Goal: Obtain resource: Download file/media

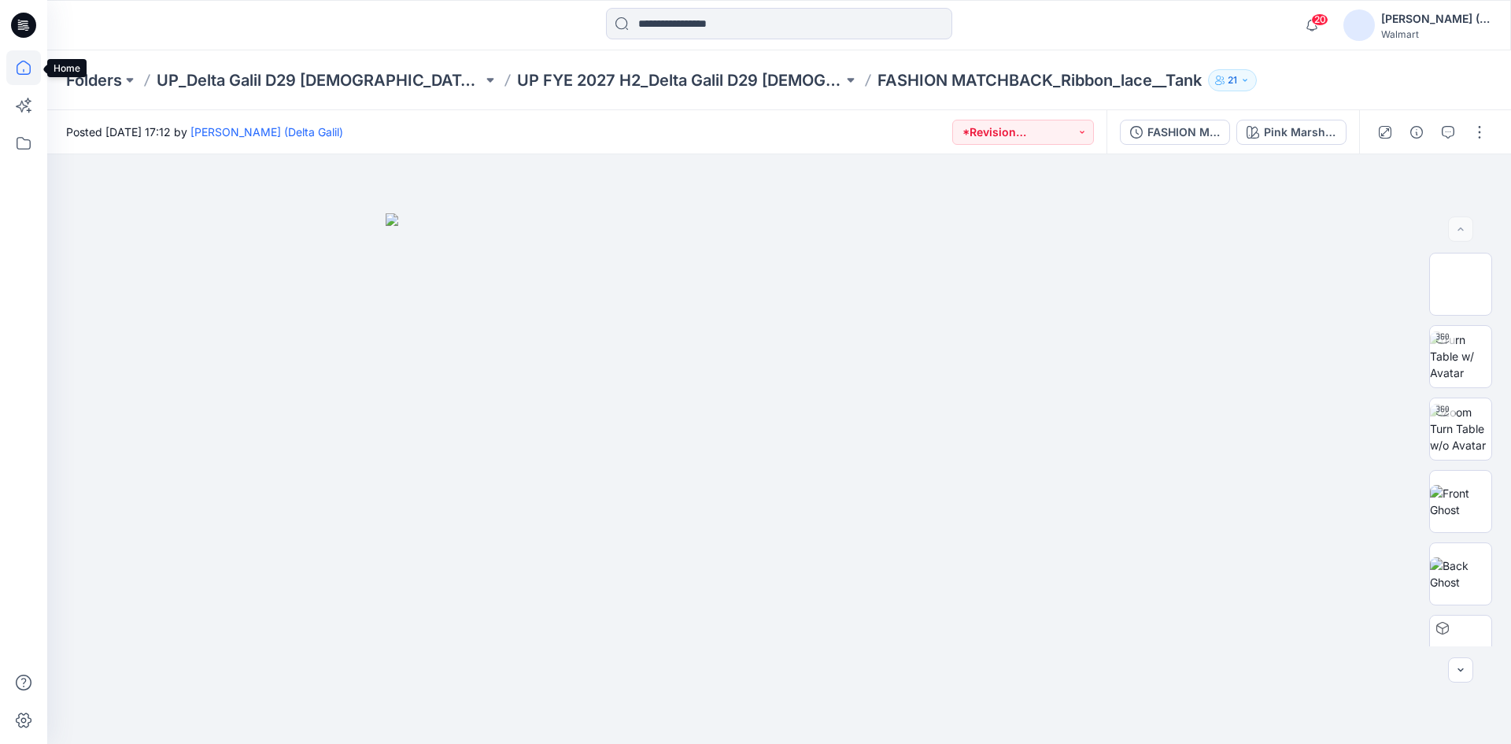
click at [27, 68] on icon at bounding box center [23, 67] width 35 height 35
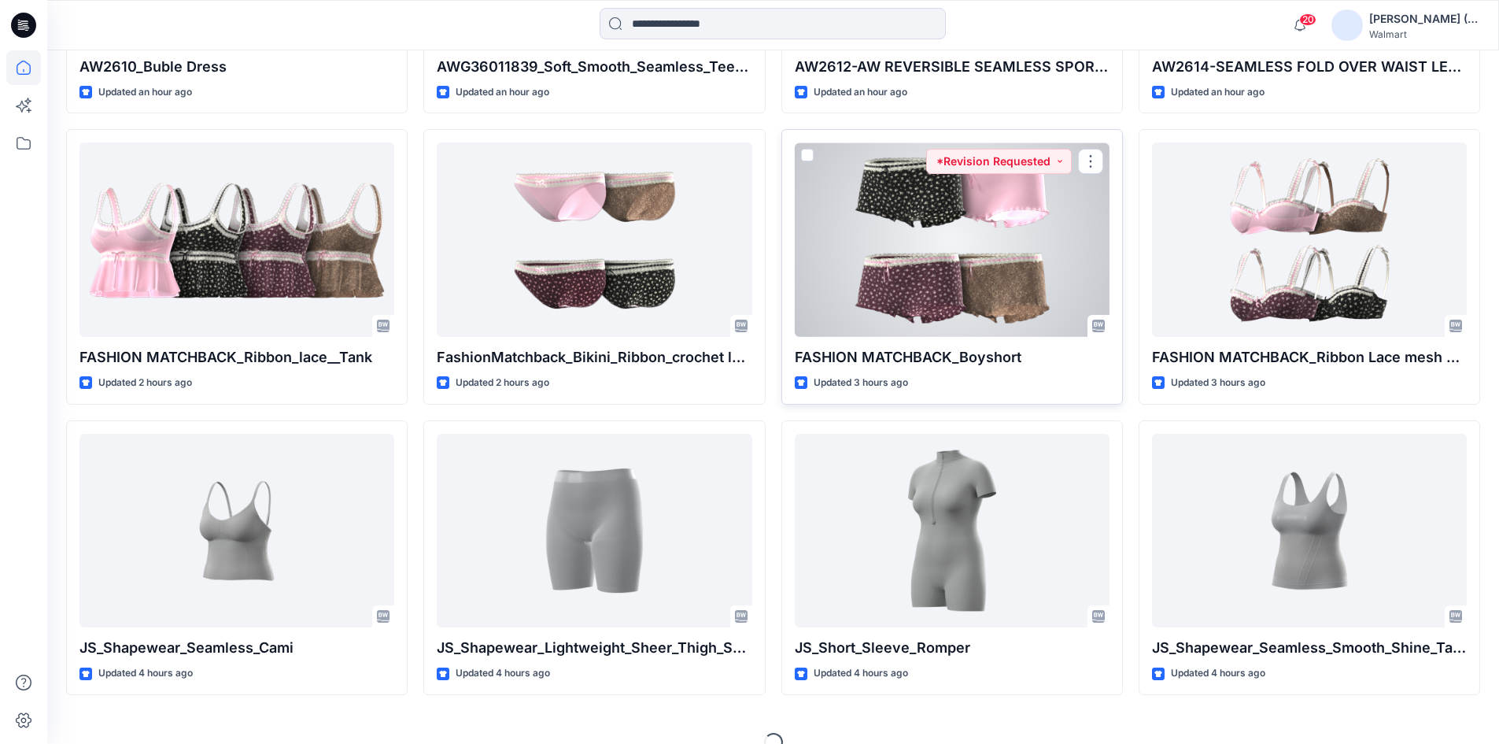
scroll to position [708, 0]
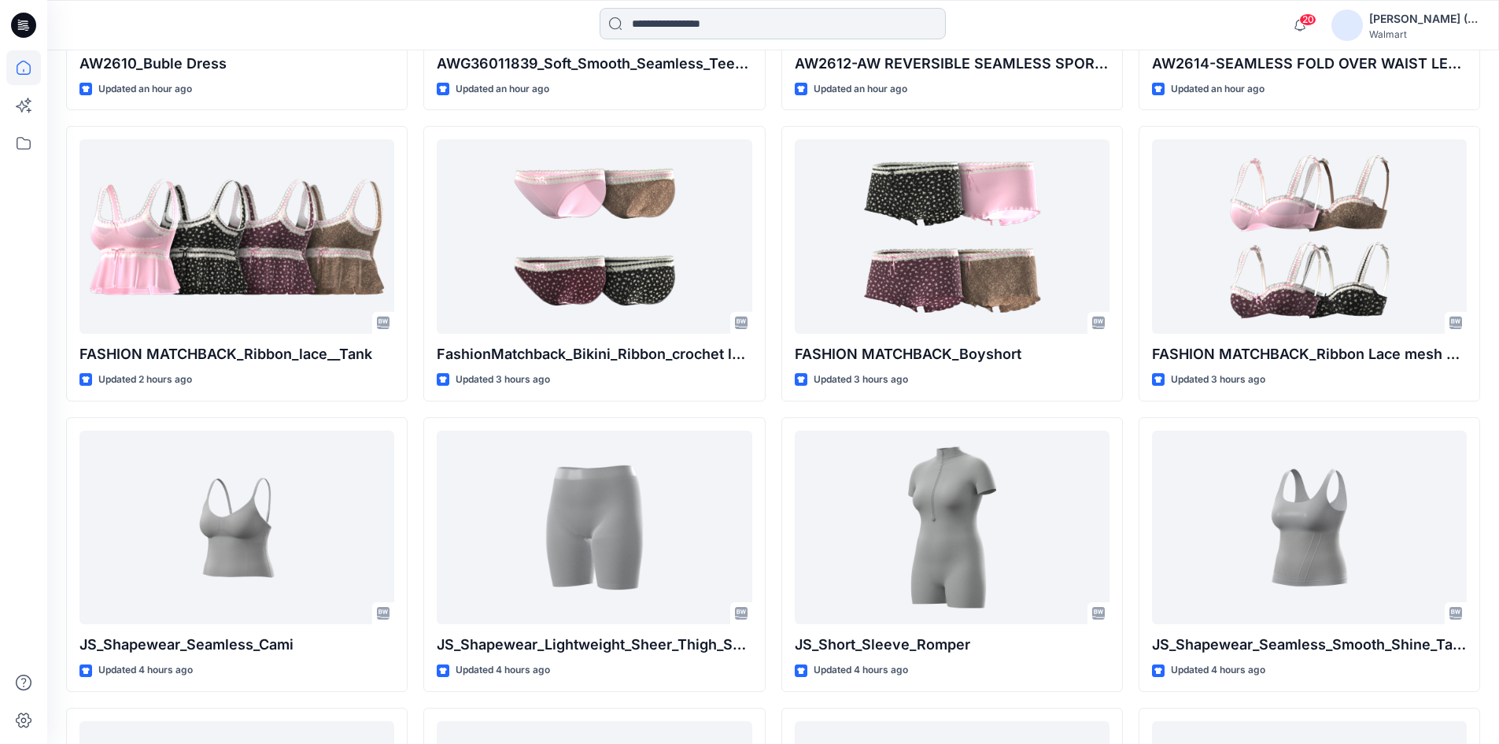
click at [711, 32] on input at bounding box center [773, 23] width 346 height 31
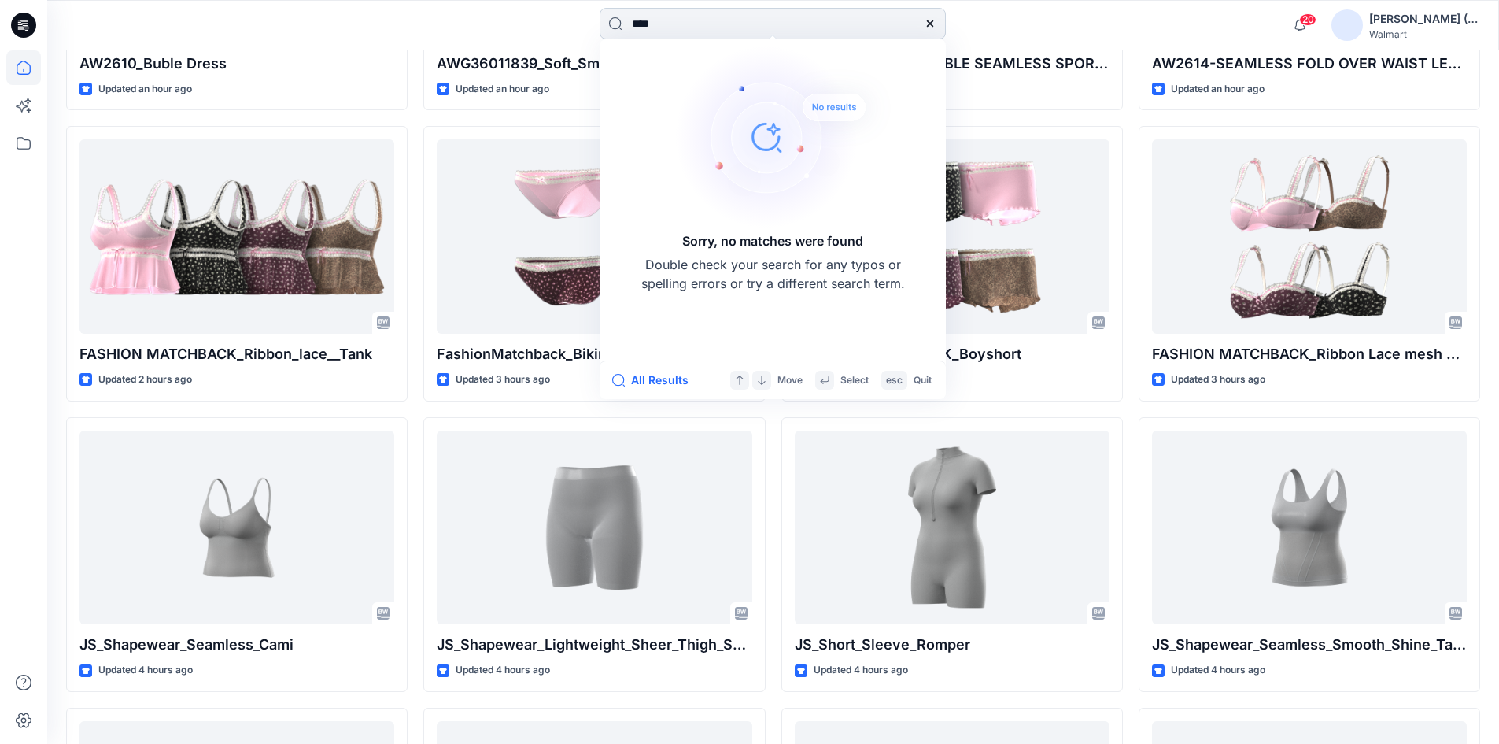
click at [638, 23] on input "****" at bounding box center [773, 23] width 346 height 31
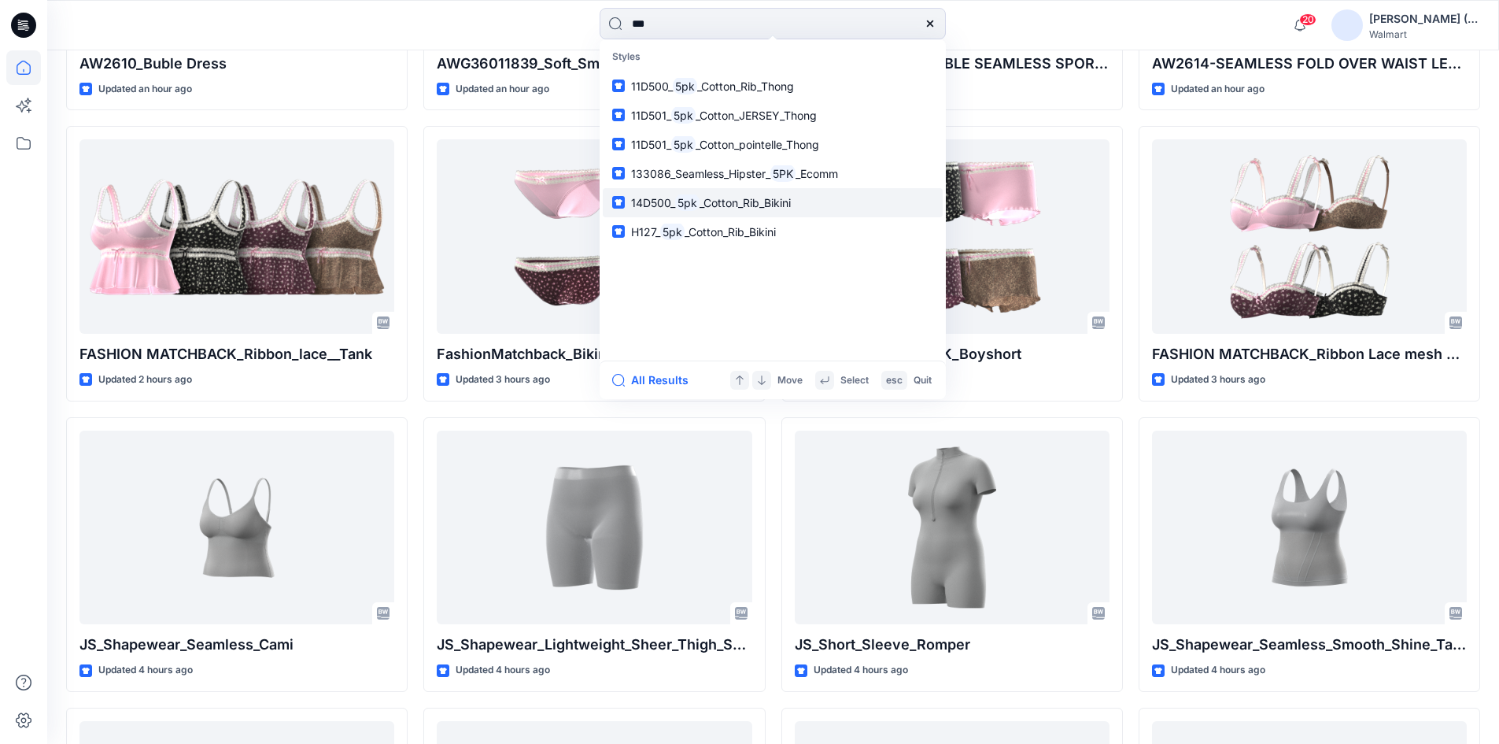
type input "***"
click at [728, 88] on span "_Cotton_Rib_Thong" at bounding box center [745, 85] width 97 height 13
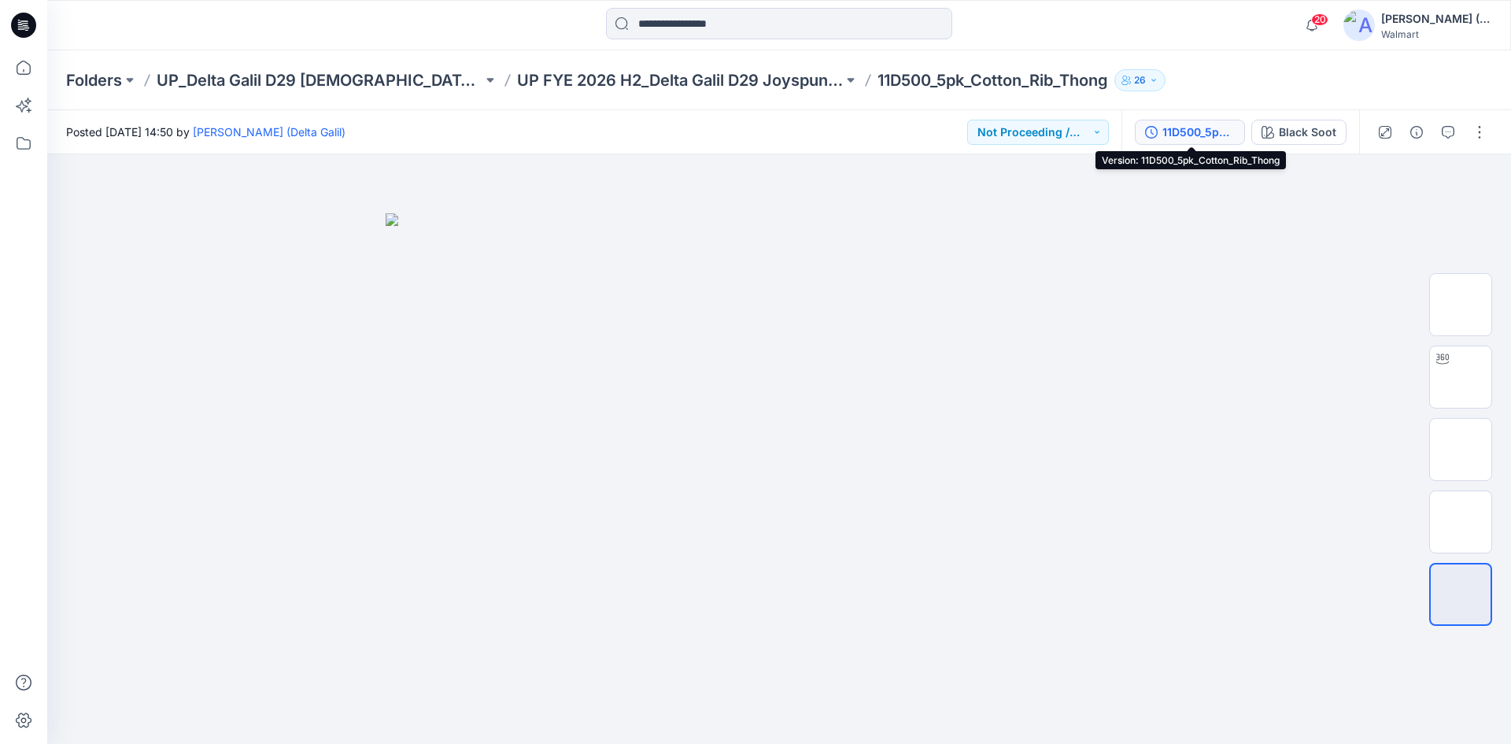
click at [1174, 131] on div "11D500_5pk_Cotton_Rib_Thong" at bounding box center [1198, 132] width 72 height 17
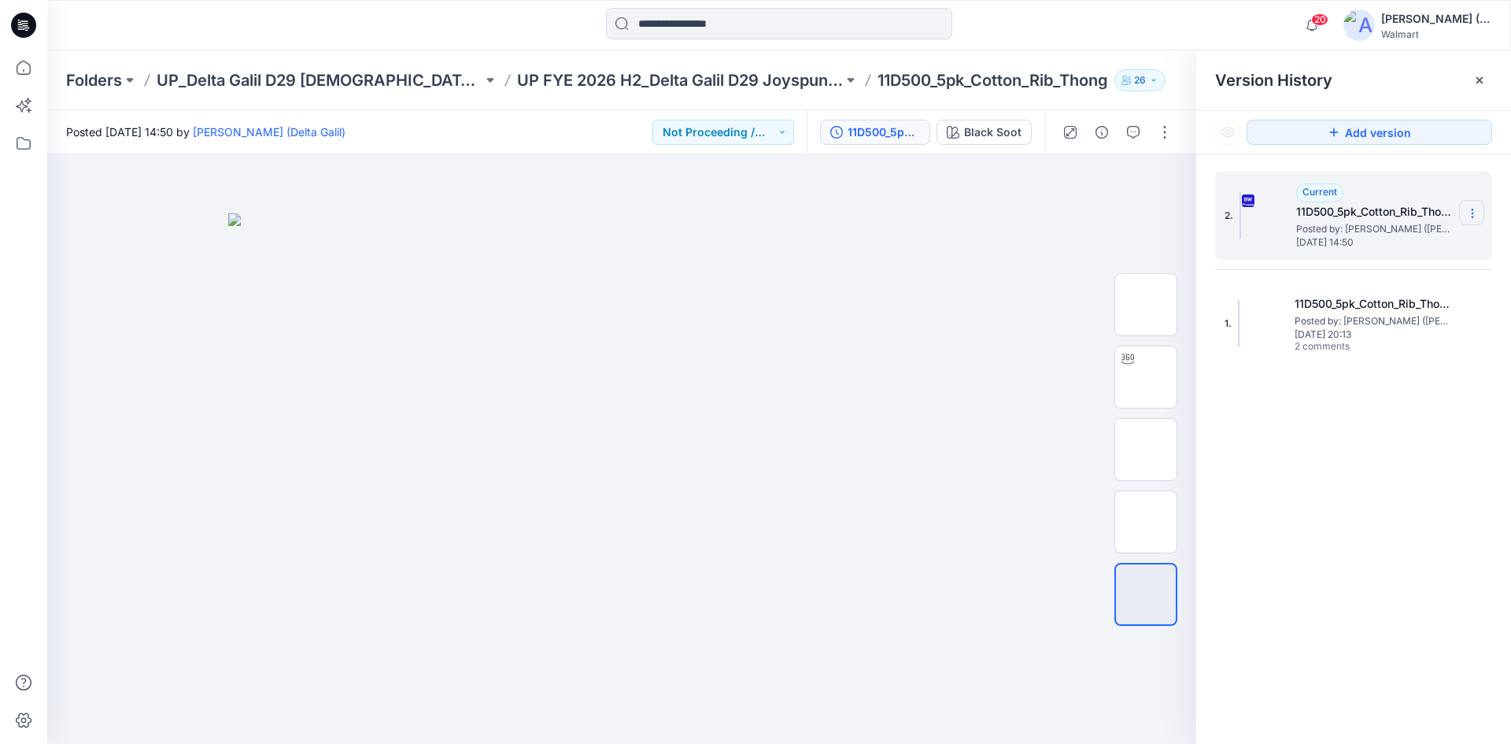
click at [1471, 215] on icon at bounding box center [1472, 213] width 13 height 13
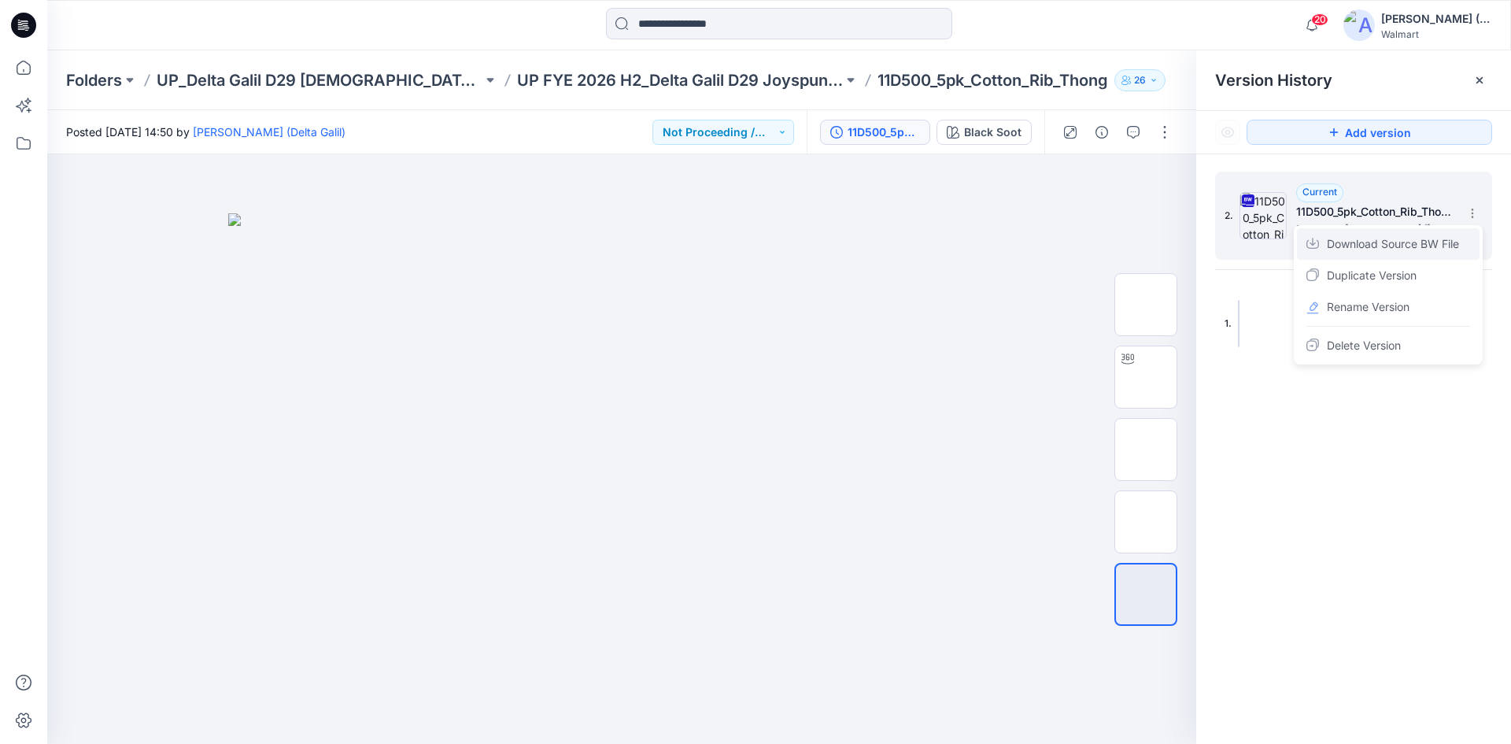
click at [1465, 239] on div "Download Source BW File" at bounding box center [1388, 243] width 183 height 31
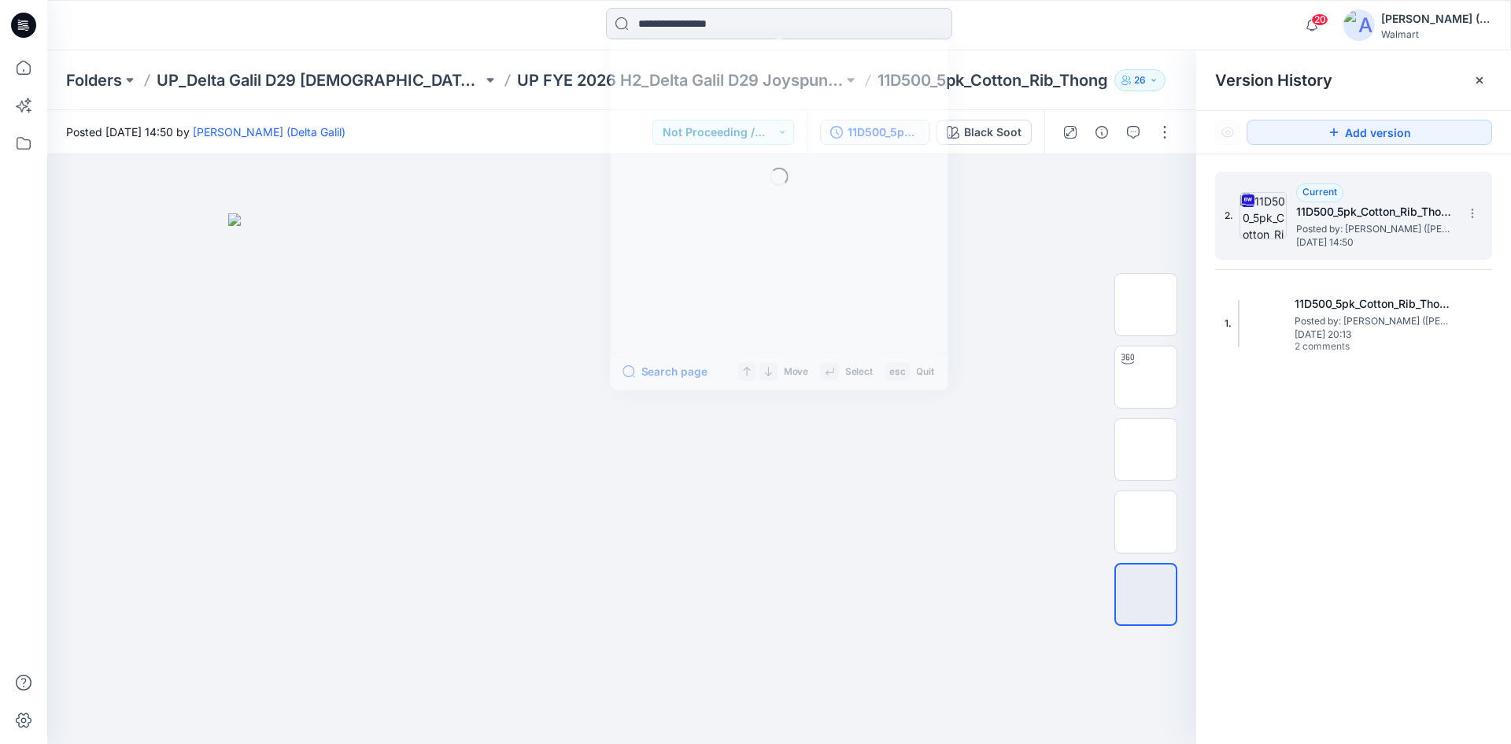
click at [645, 21] on input at bounding box center [779, 23] width 346 height 31
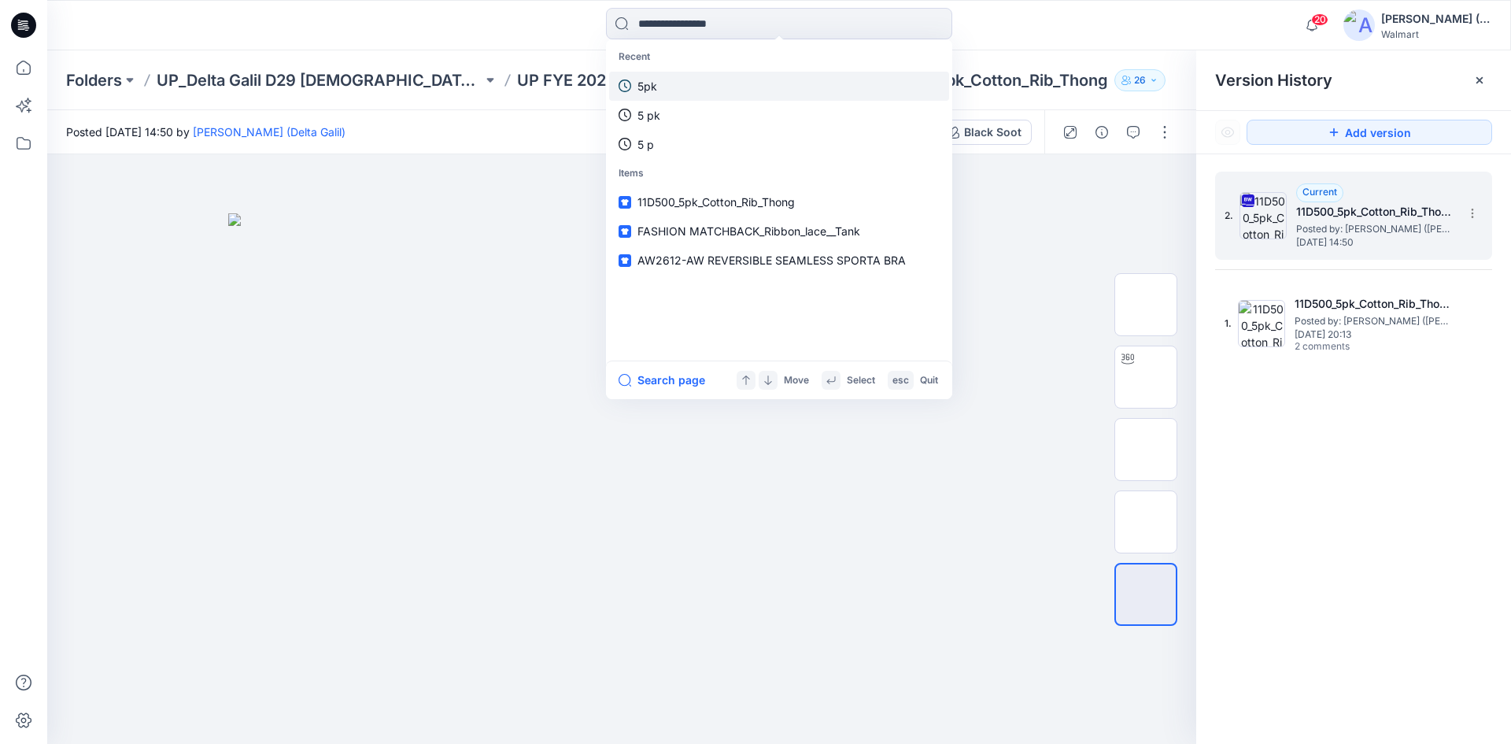
click at [672, 82] on link "5pk" at bounding box center [779, 86] width 340 height 29
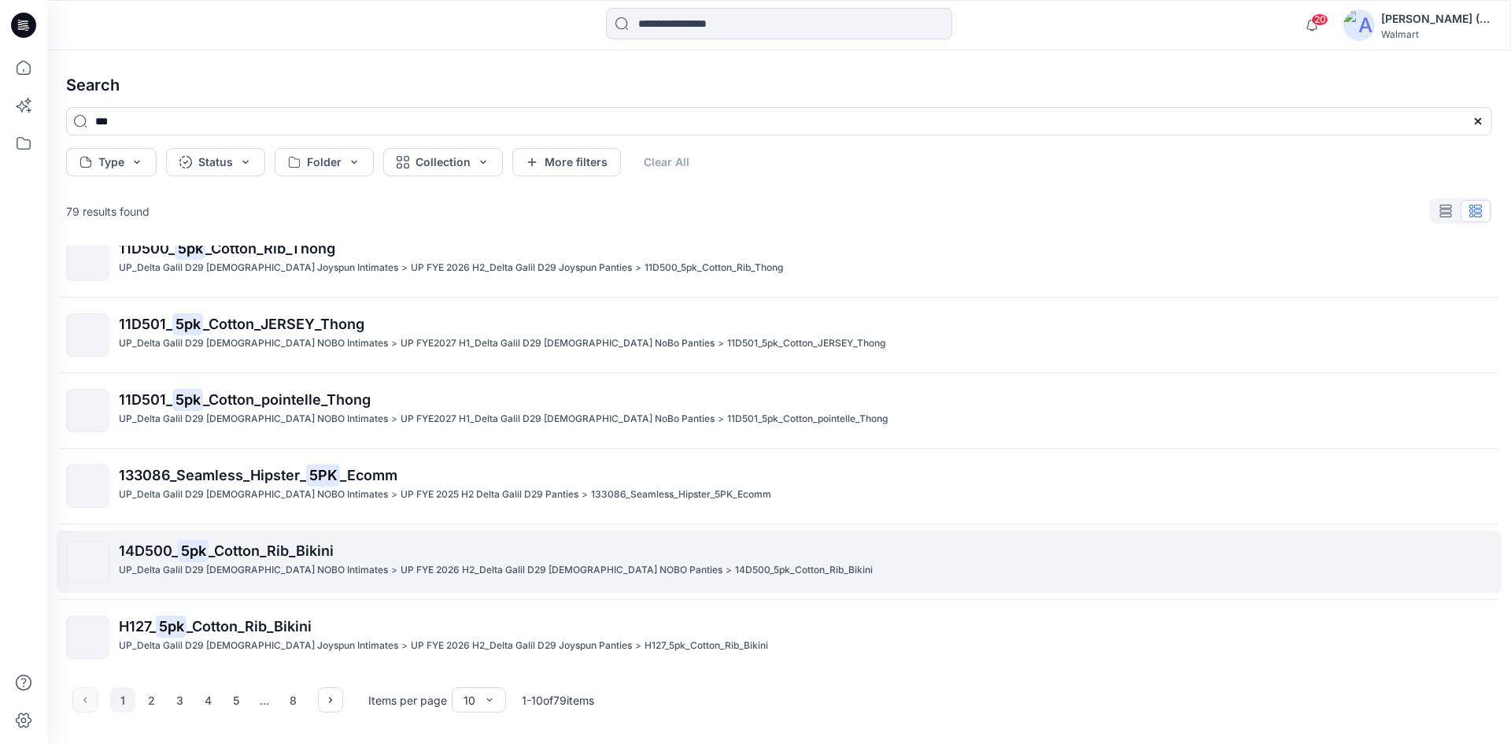
scroll to position [18, 0]
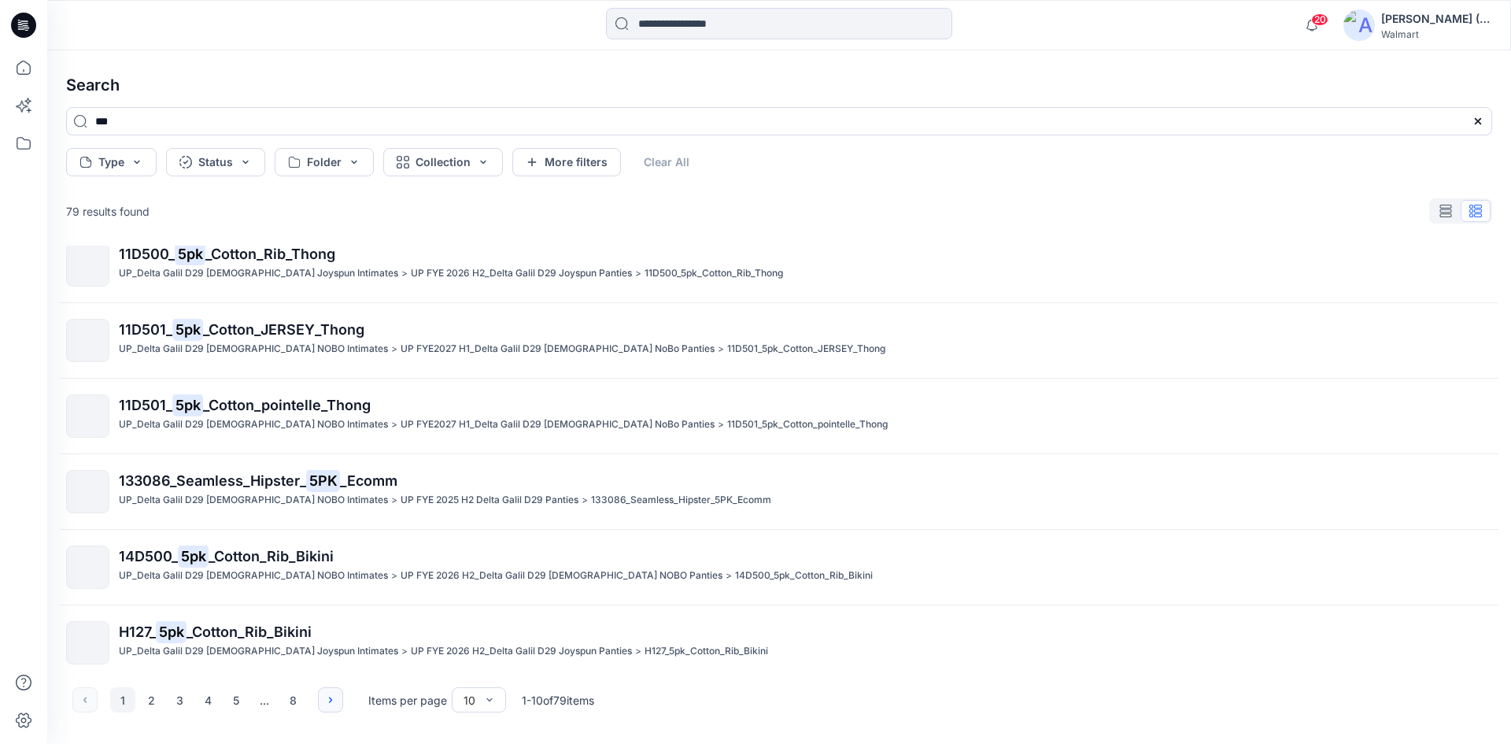
click at [333, 700] on icon "button" at bounding box center [330, 699] width 13 height 13
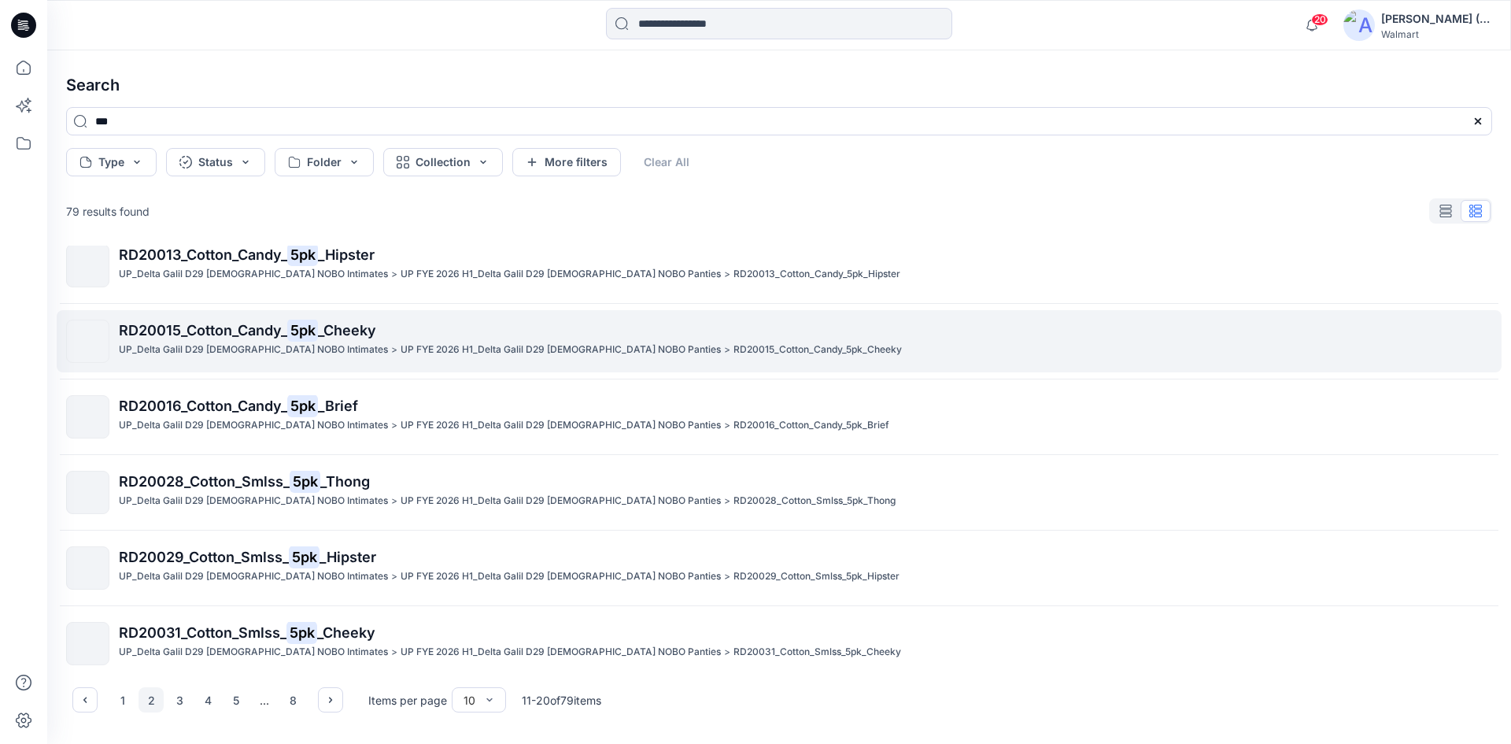
scroll to position [176, 0]
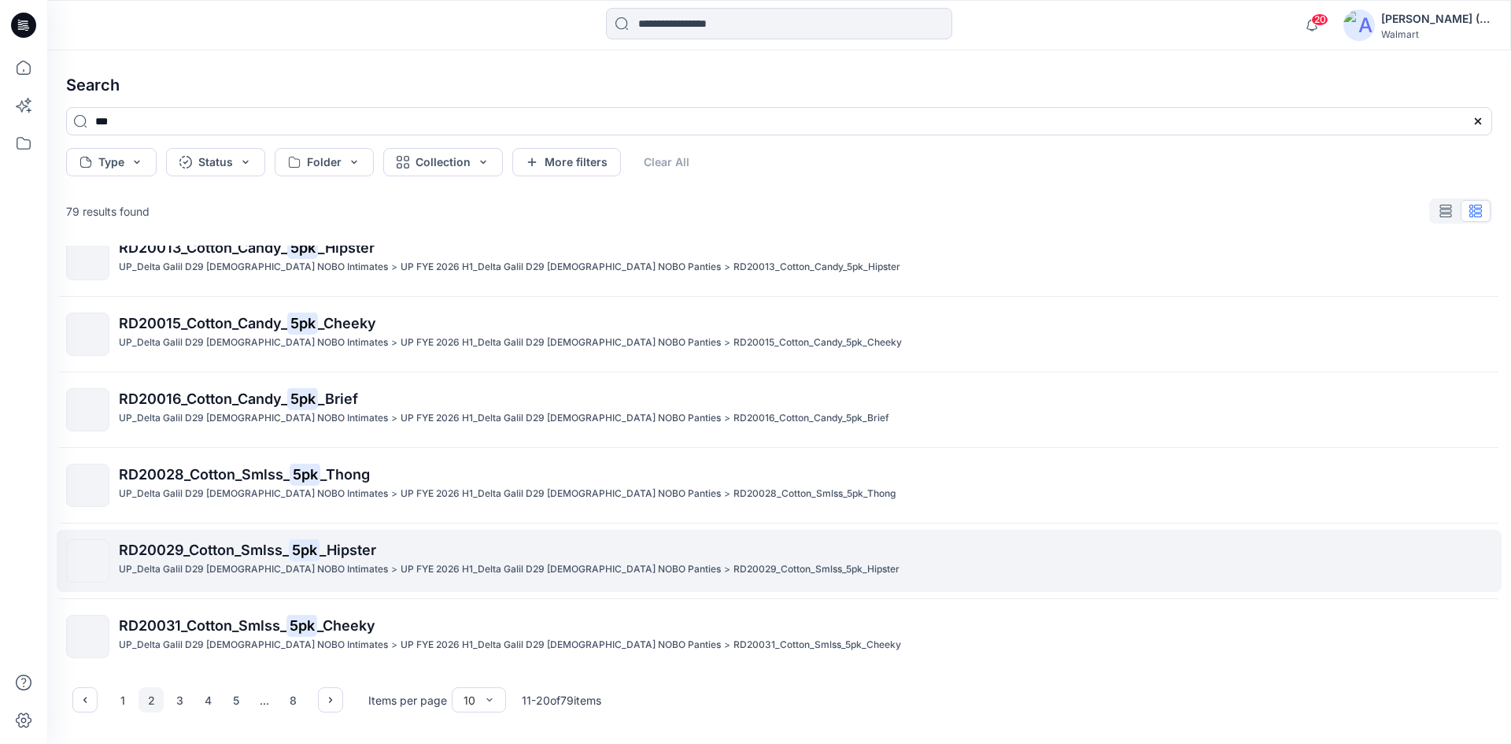
click at [356, 545] on span "_Hipster" at bounding box center [348, 549] width 57 height 17
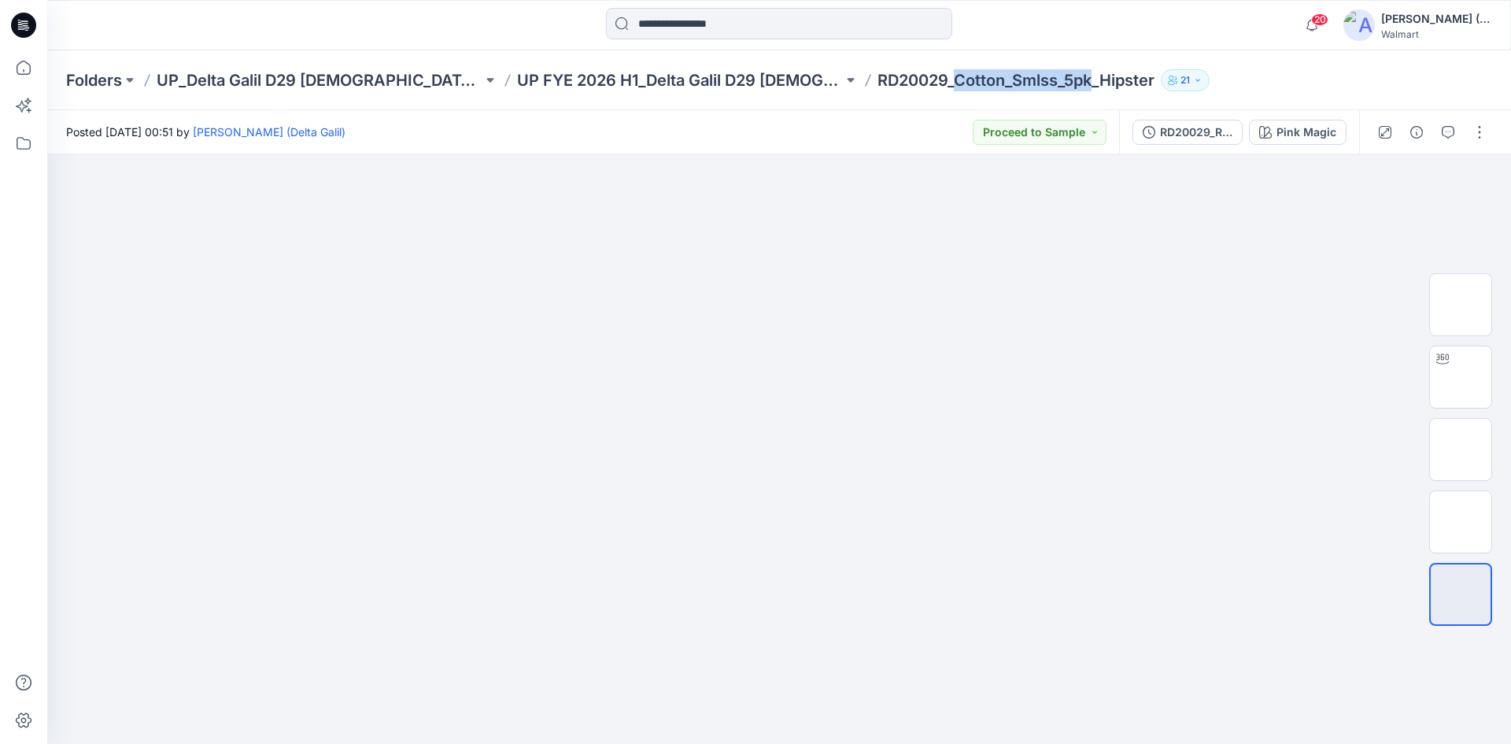
drag, startPoint x: 1089, startPoint y: 81, endPoint x: 955, endPoint y: 82, distance: 133.8
click at [955, 82] on p "RD20029_Cotton_Smlss_5pk_Hipster" at bounding box center [1016, 80] width 277 height 22
copy p "Cotton_Smlss_5pk"
click at [736, 28] on input at bounding box center [779, 23] width 346 height 31
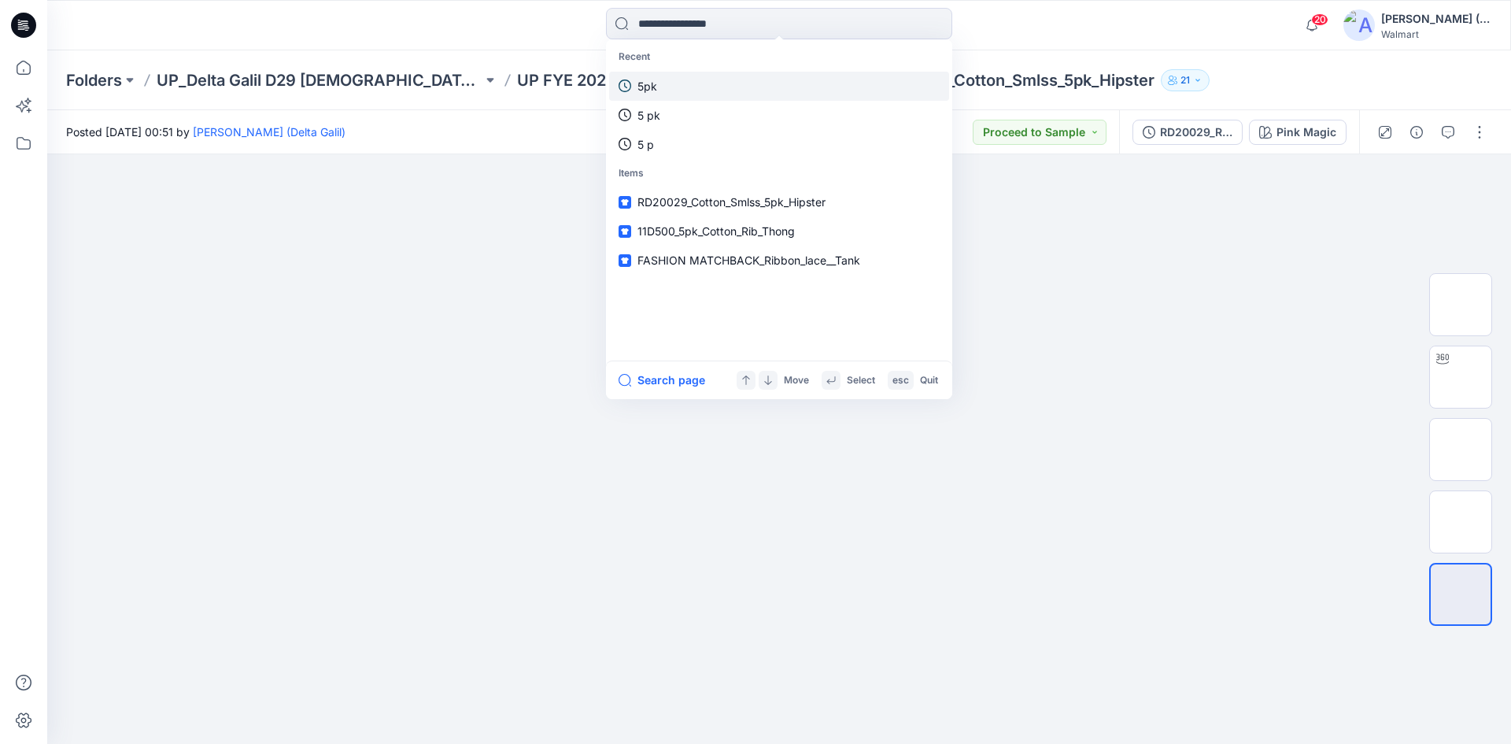
click at [681, 84] on link "5pk" at bounding box center [779, 86] width 340 height 29
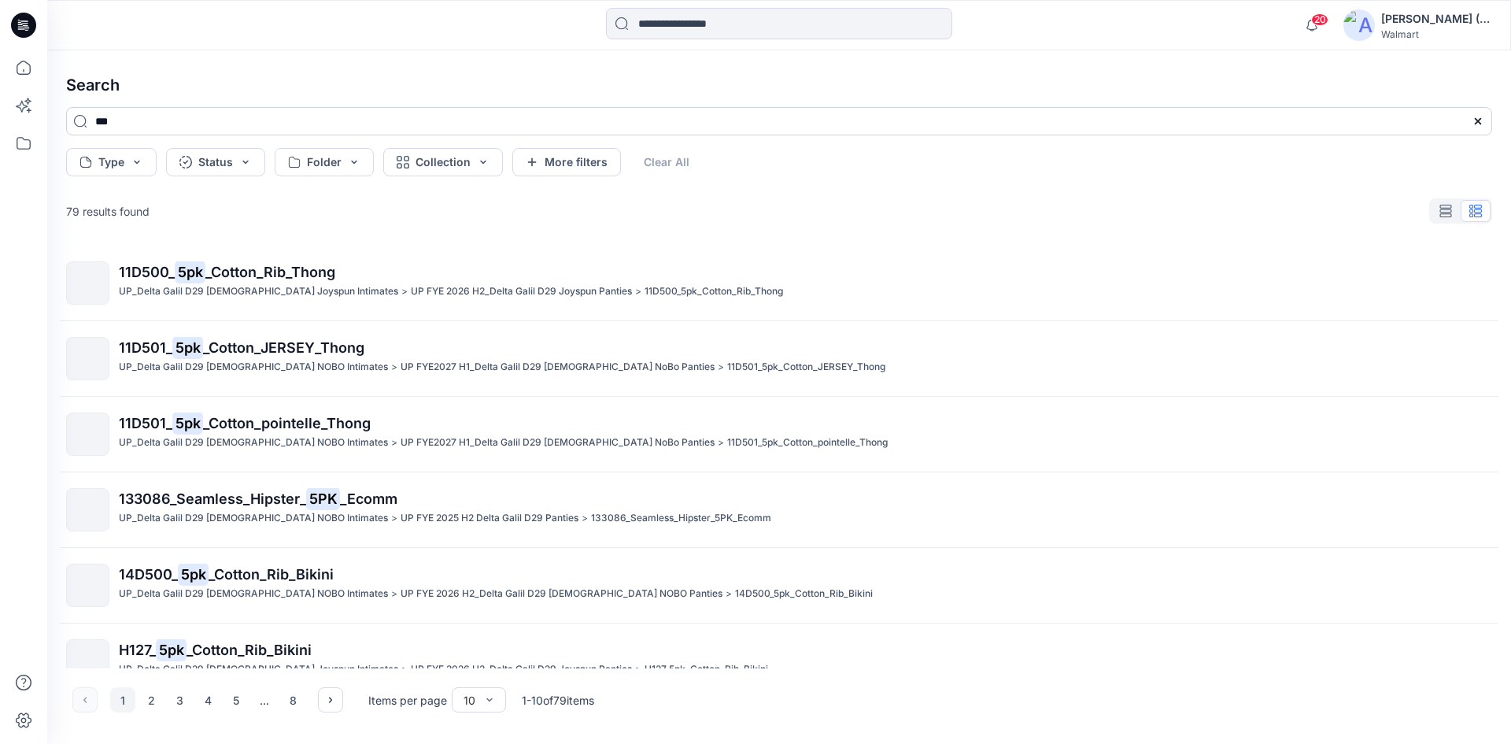
click at [139, 112] on input "***" at bounding box center [779, 121] width 1426 height 28
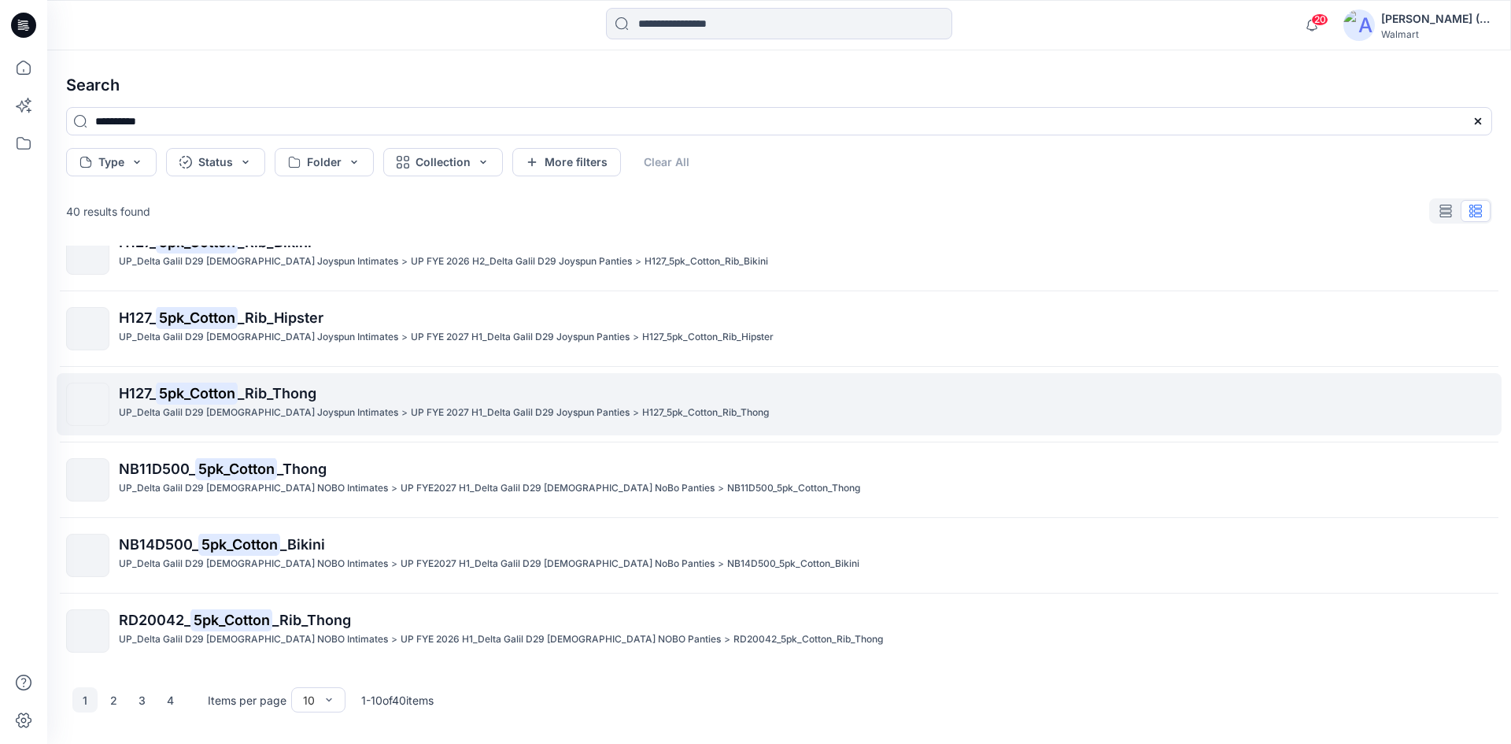
scroll to position [333, 0]
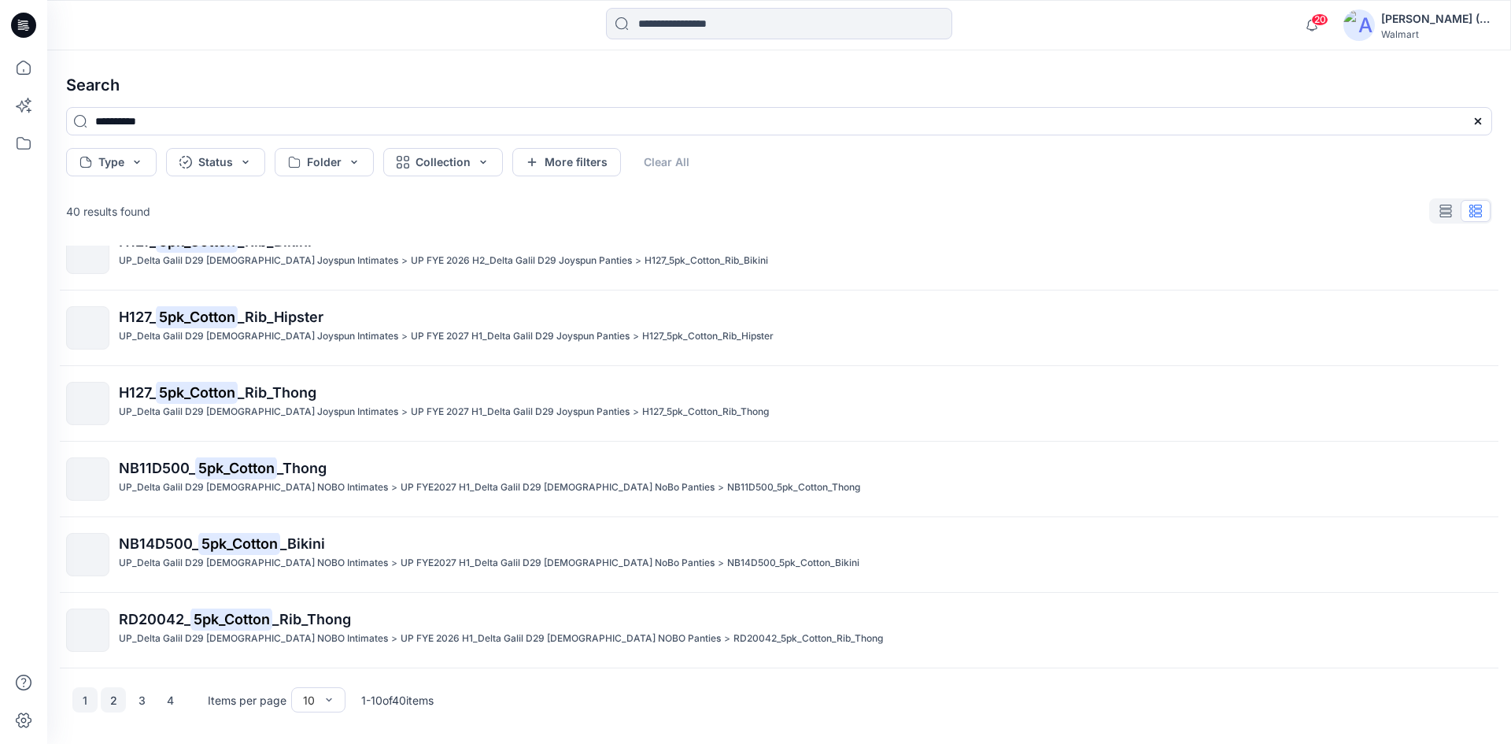
type input "**********"
click at [112, 704] on button "2" at bounding box center [113, 699] width 25 height 25
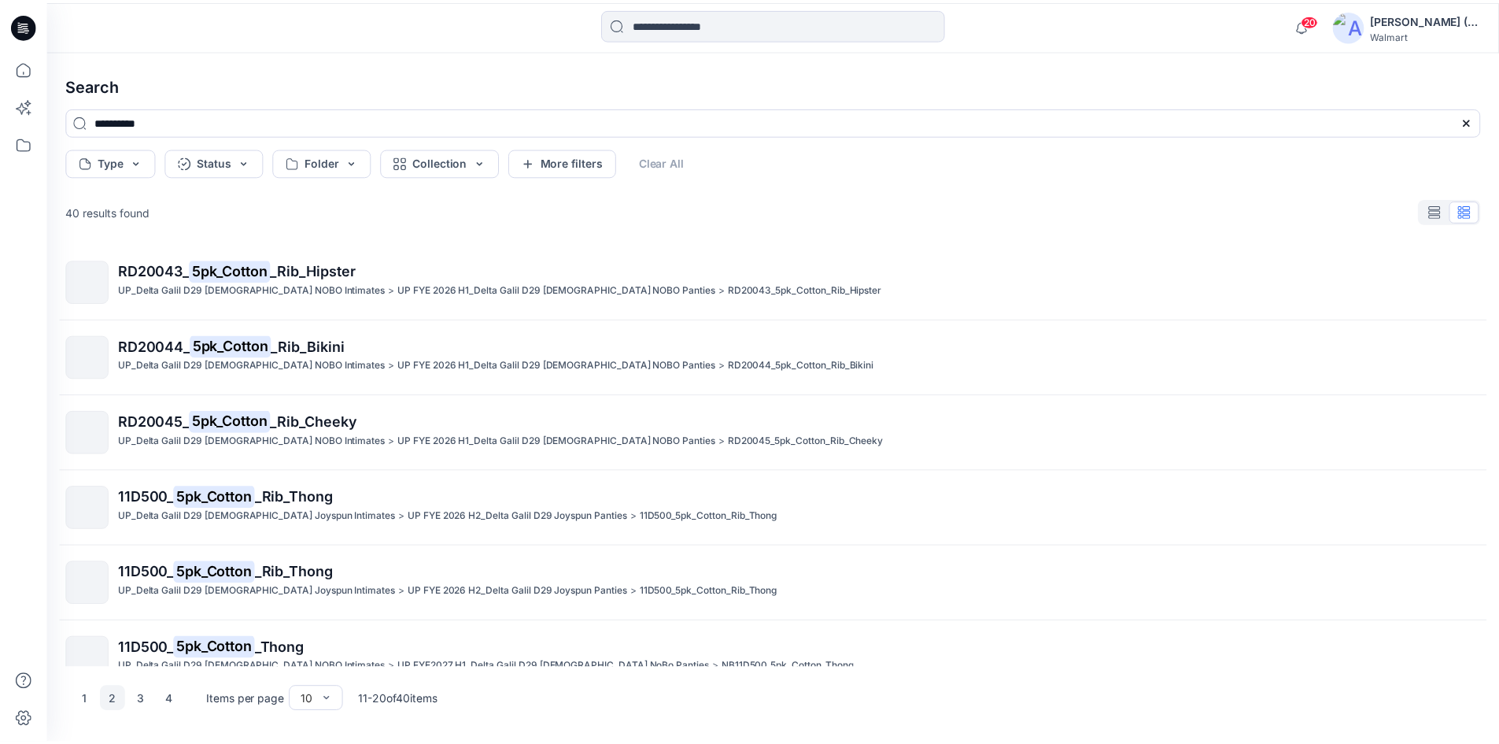
scroll to position [0, 0]
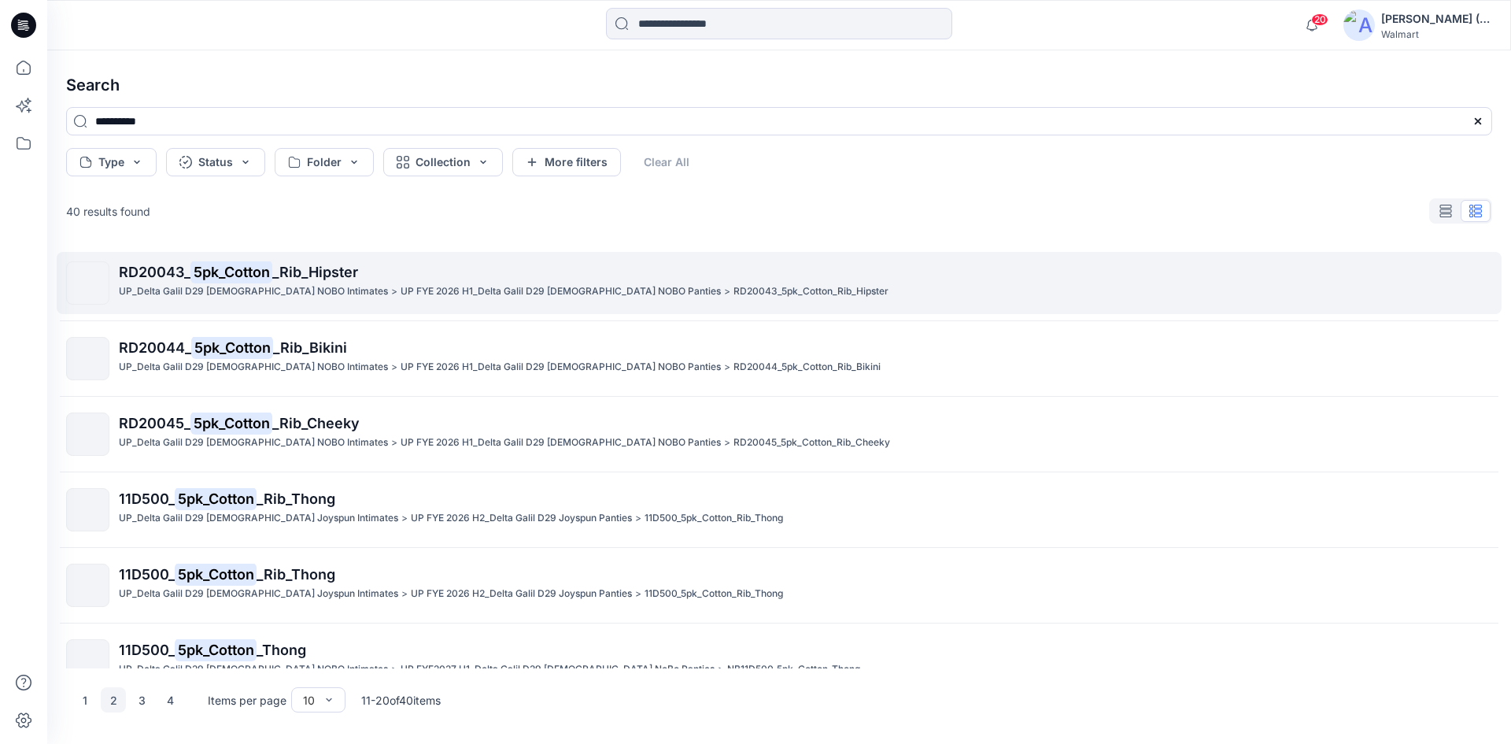
click at [314, 275] on span "_Rib_Hipster" at bounding box center [315, 272] width 86 height 17
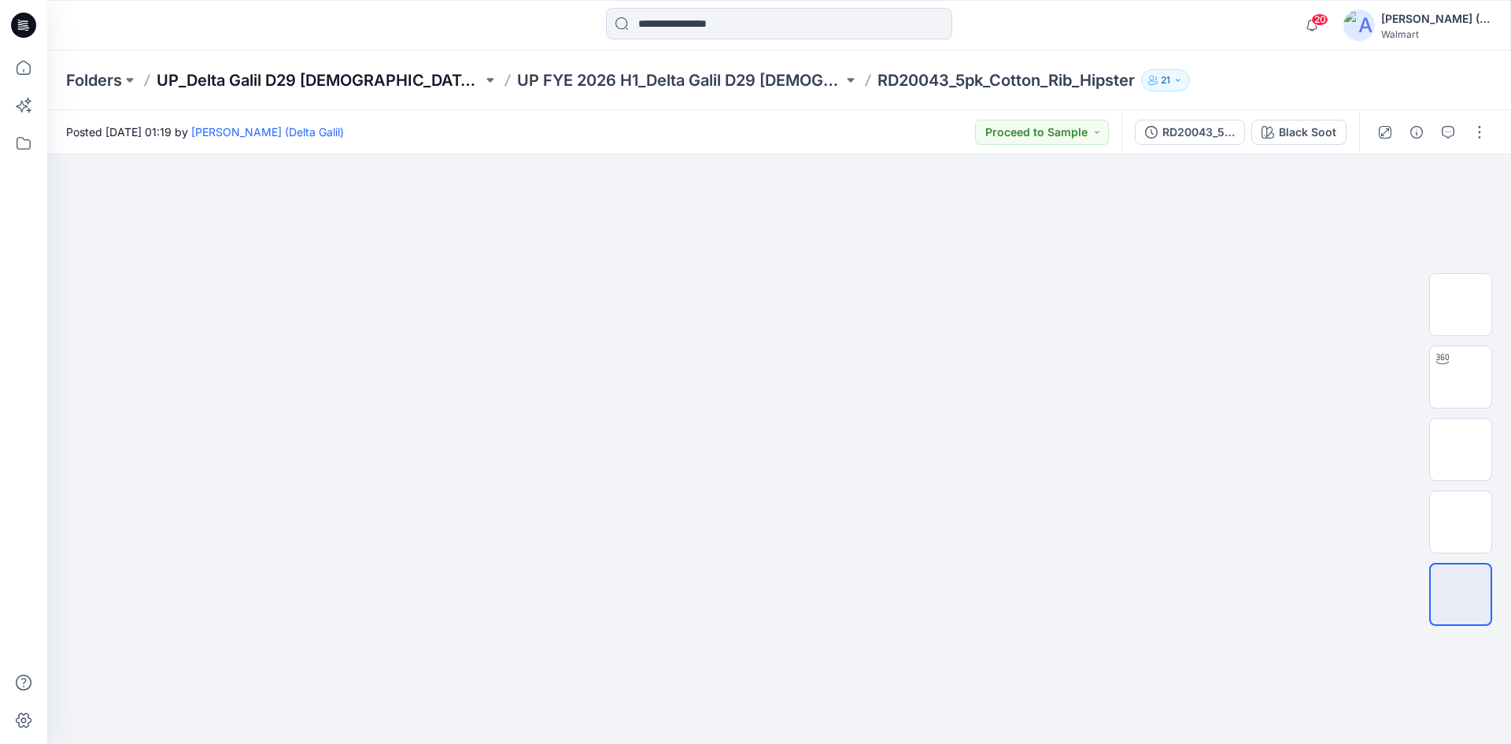
click at [399, 81] on p "UP_Delta Galil D29 [DEMOGRAPHIC_DATA] NOBO Intimates" at bounding box center [320, 80] width 326 height 22
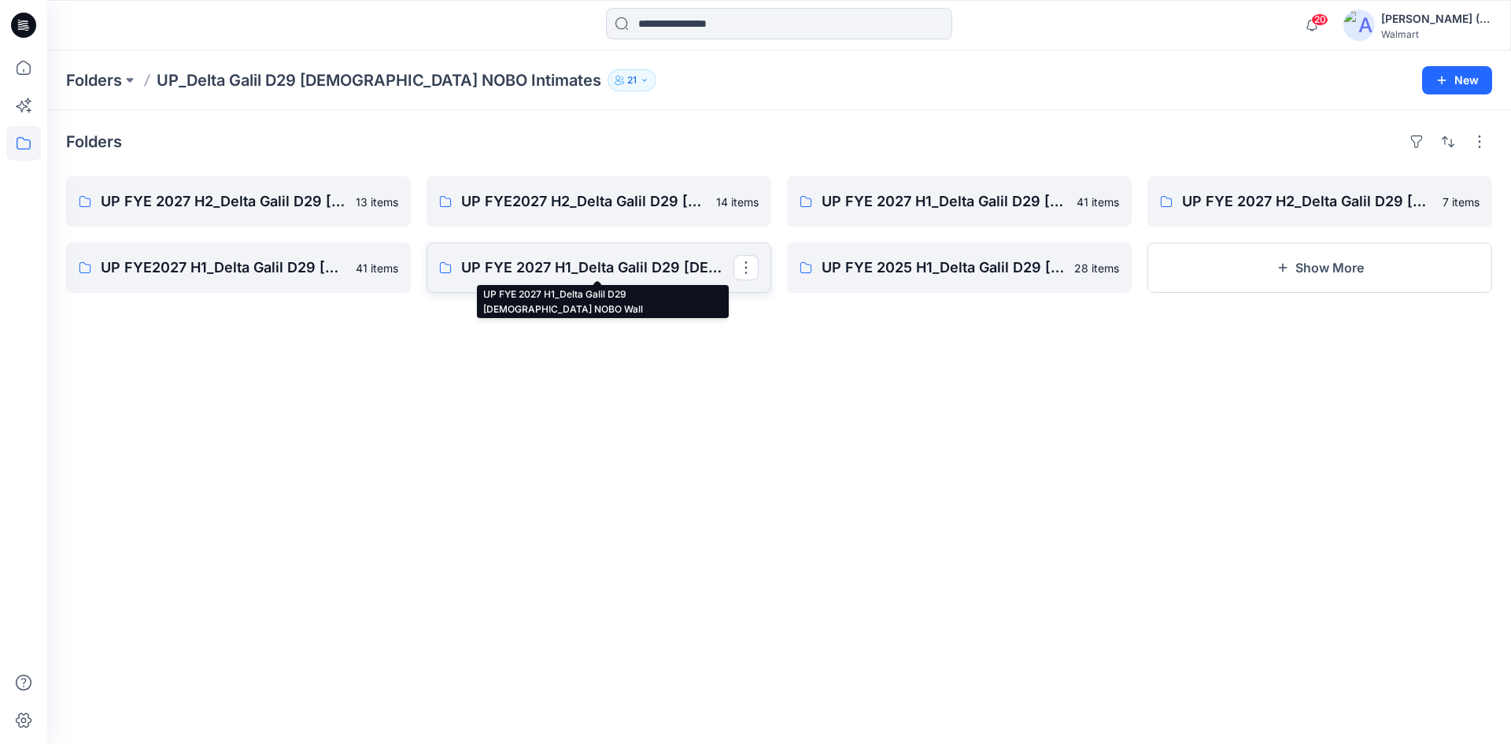
click at [567, 274] on p "UP FYE 2027 H1_Delta Galil D29 [DEMOGRAPHIC_DATA] NOBO Wall" at bounding box center [597, 268] width 272 height 22
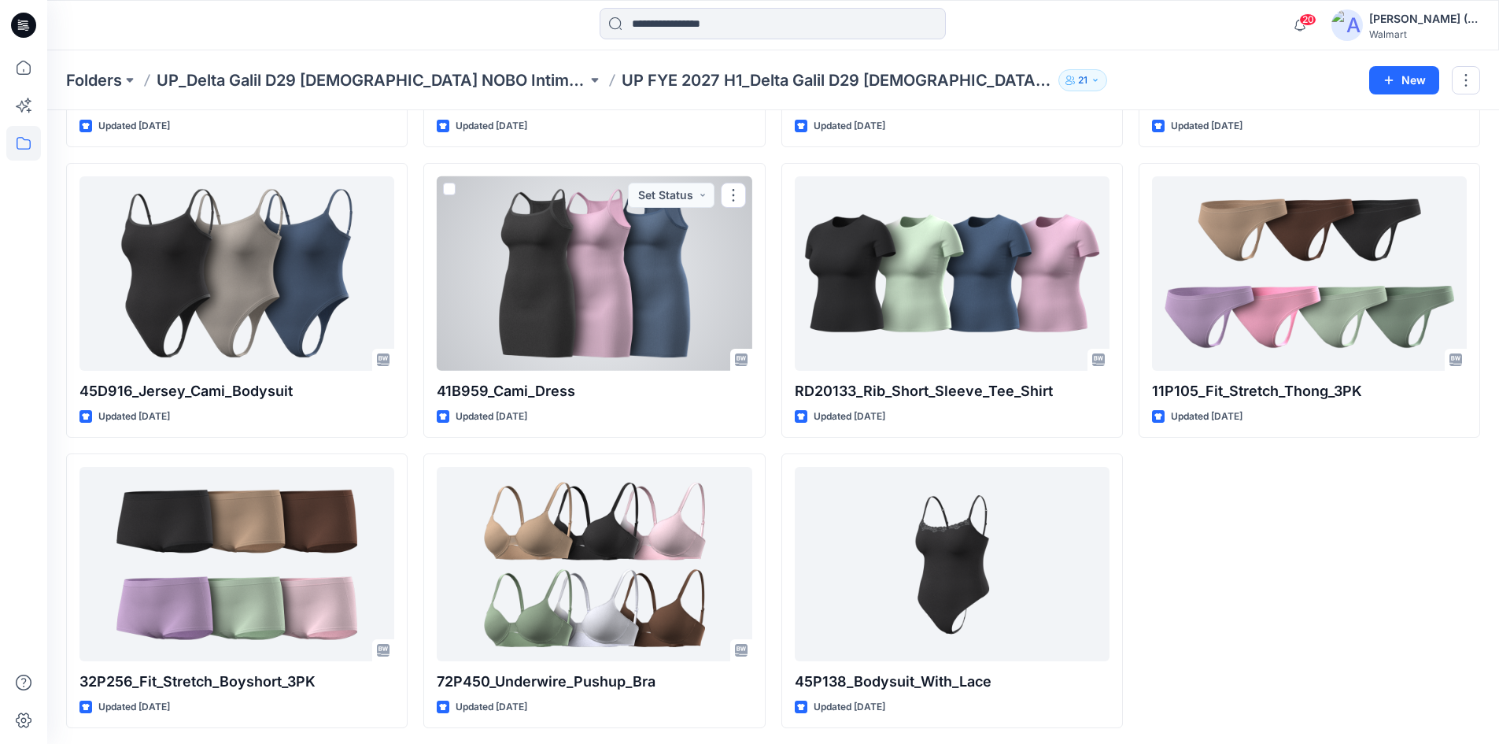
scroll to position [3213, 0]
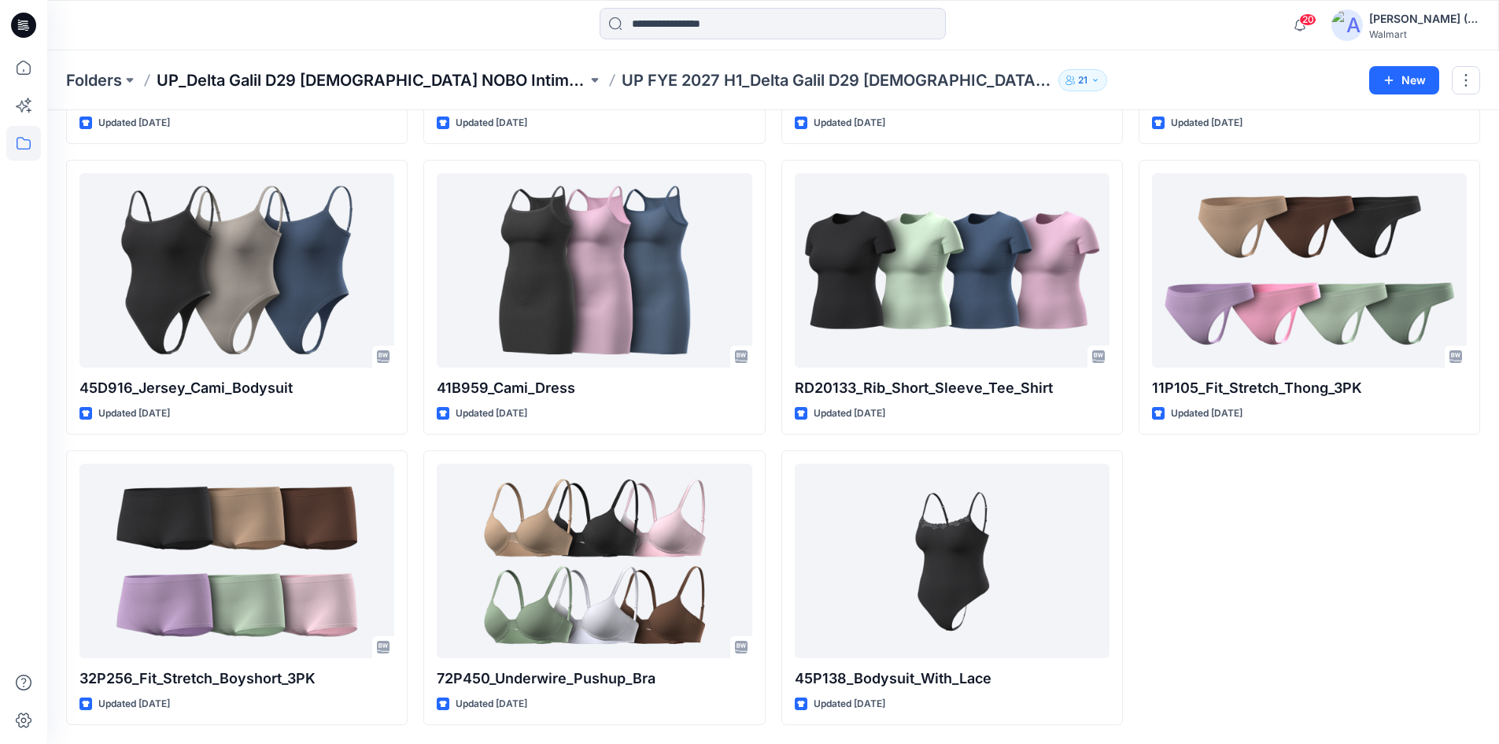
click at [408, 79] on p "UP_Delta Galil D29 [DEMOGRAPHIC_DATA] NOBO Intimates" at bounding box center [372, 80] width 430 height 22
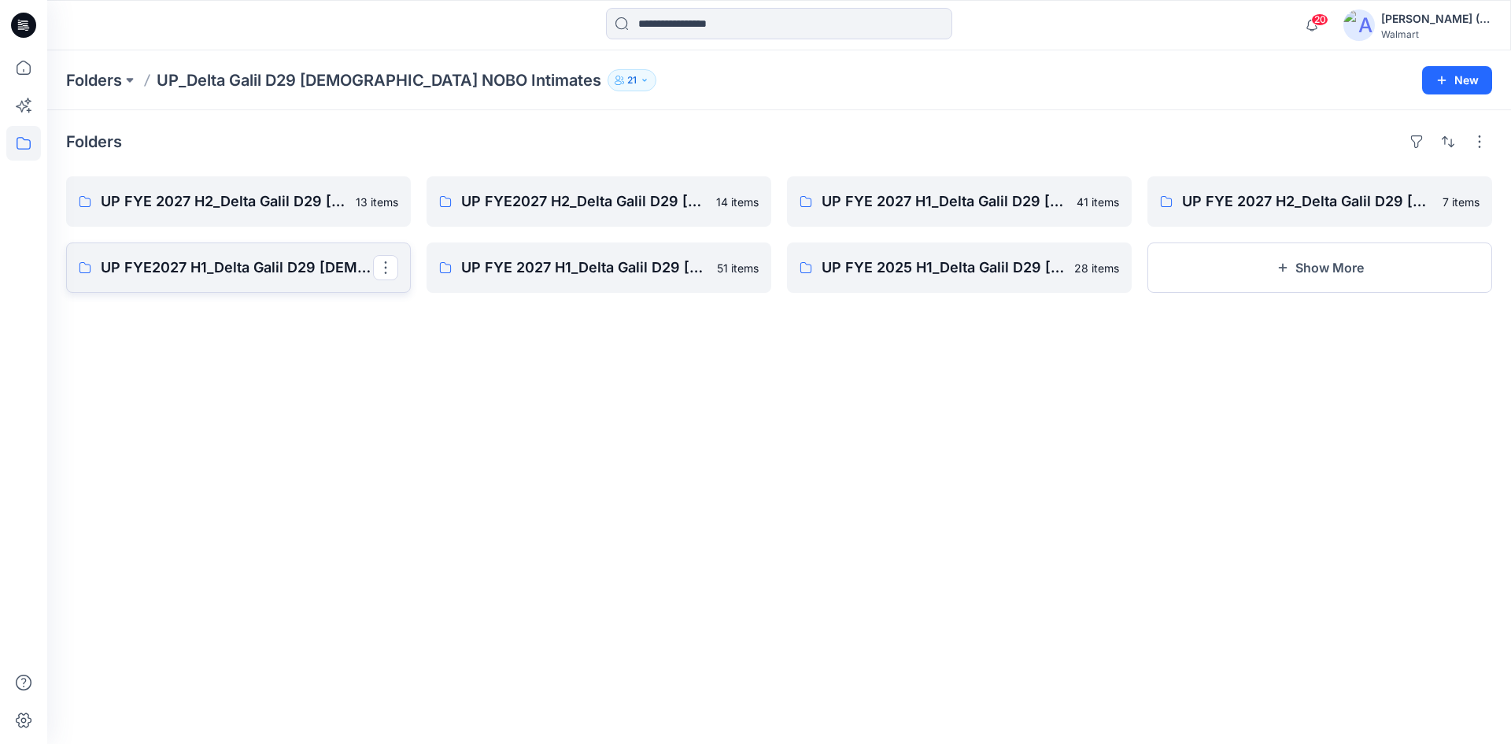
click at [310, 269] on p "UP FYE2027 H1_Delta Galil D29 [DEMOGRAPHIC_DATA] NoBo Panties" at bounding box center [237, 268] width 272 height 22
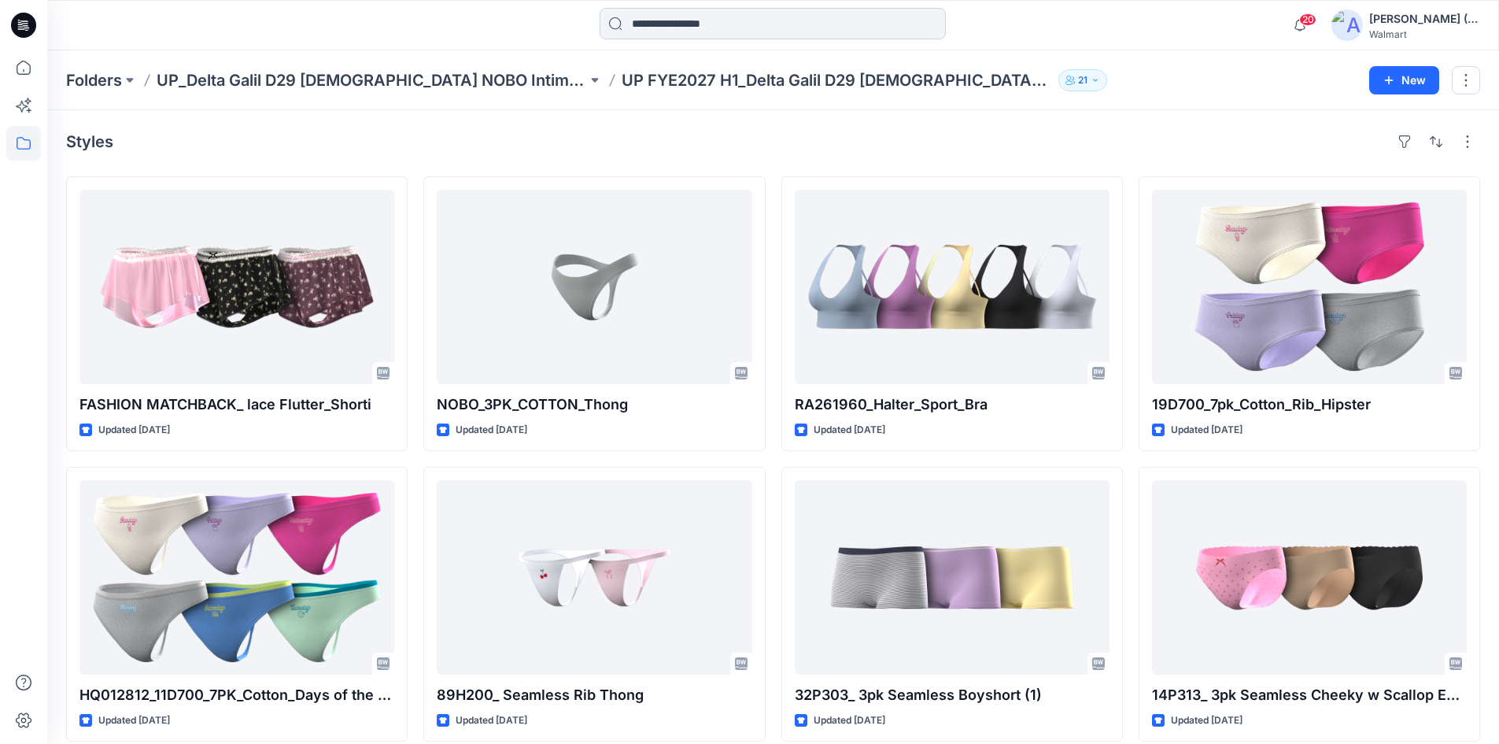
click at [728, 20] on input at bounding box center [773, 23] width 346 height 31
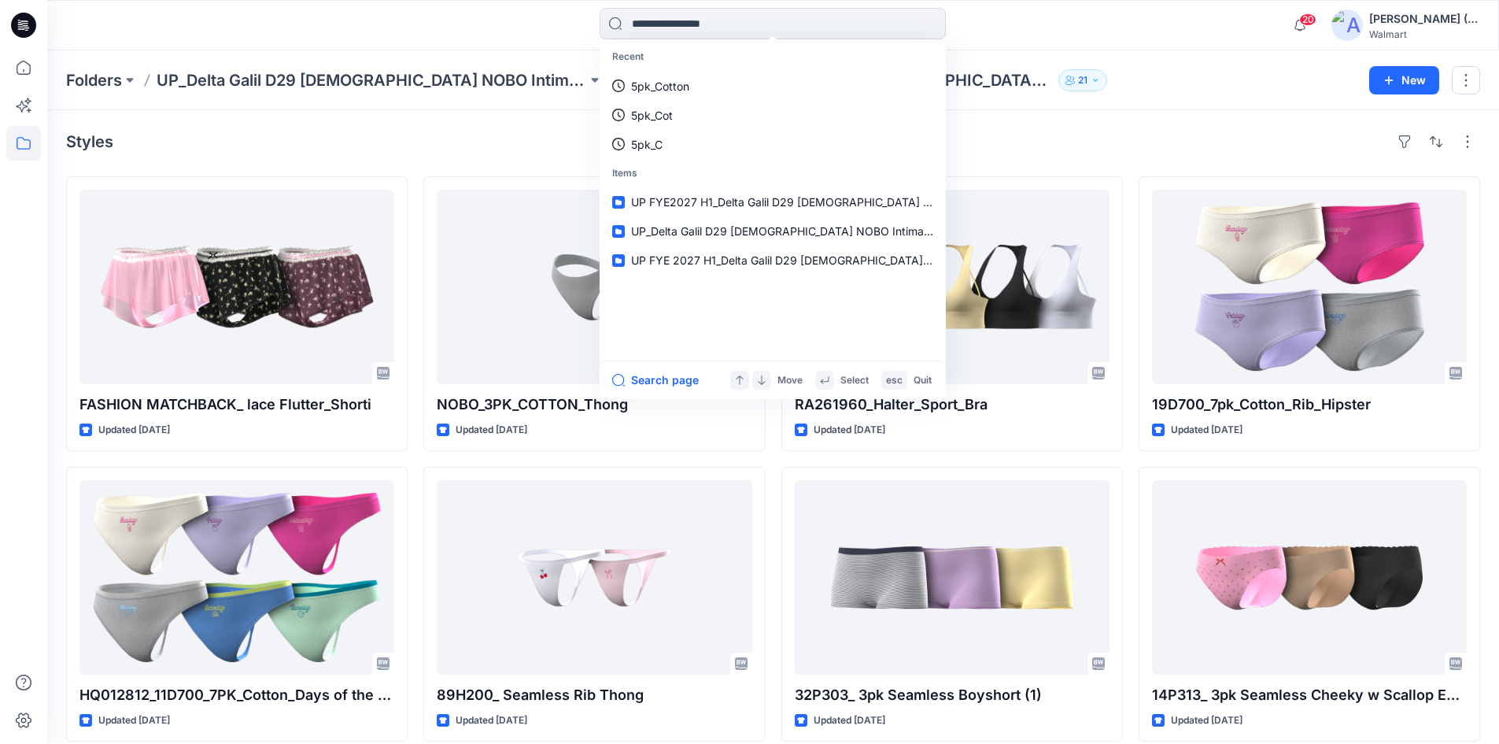
paste input "********"
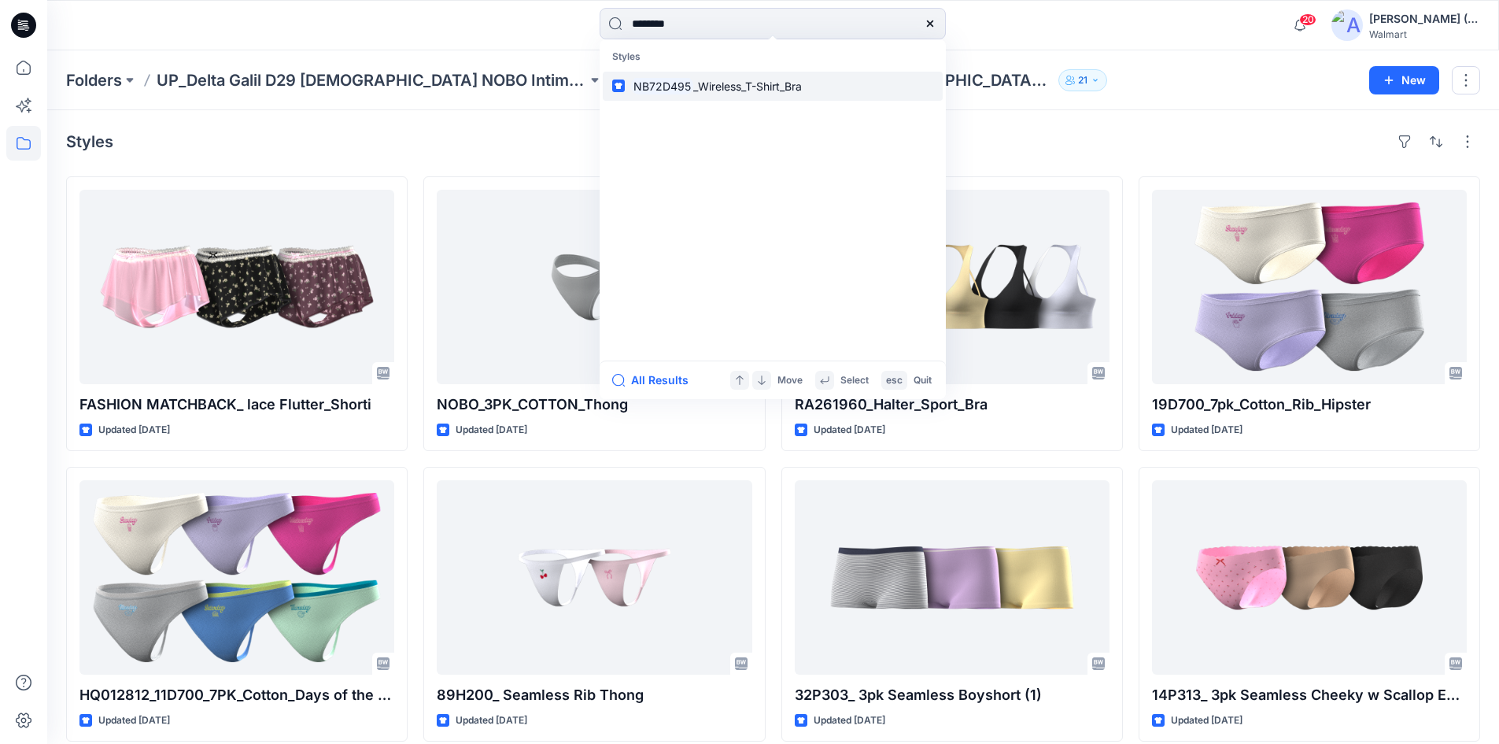
type input "********"
click at [687, 81] on mark "NB72D495" at bounding box center [662, 86] width 62 height 18
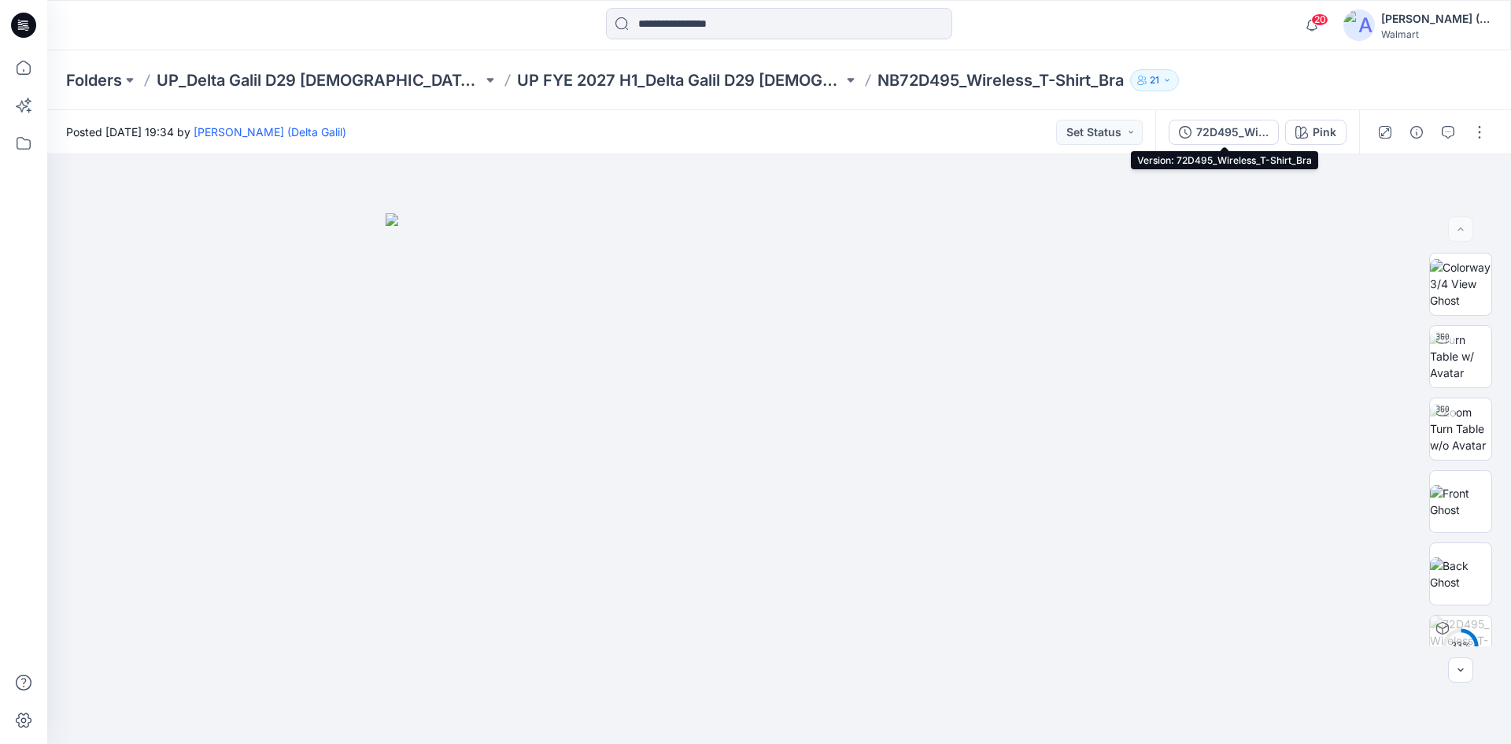
click at [1228, 139] on div "72D495_Wireless_T-Shirt_Bra" at bounding box center [1232, 132] width 72 height 17
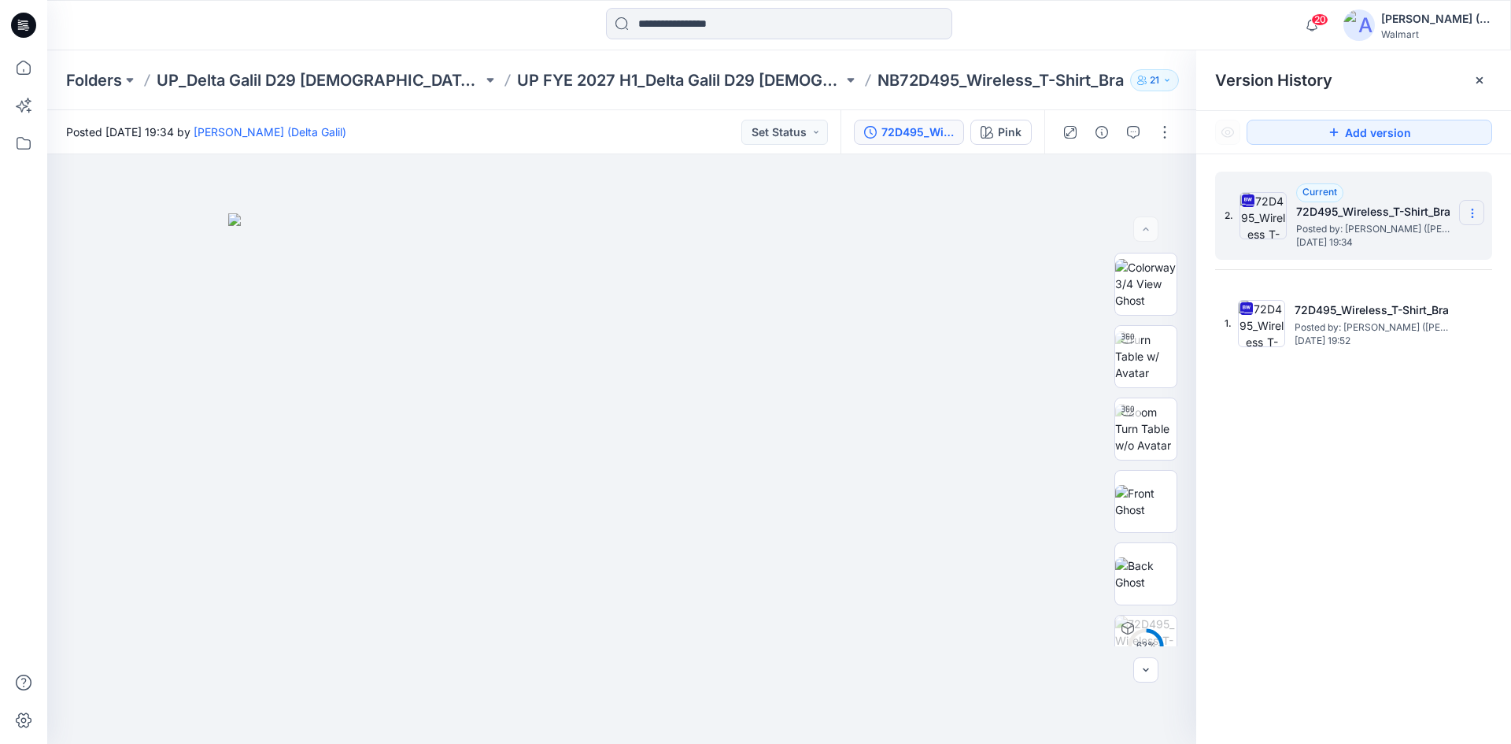
click at [1478, 213] on icon at bounding box center [1472, 213] width 13 height 13
click at [1396, 250] on span "Download Source BW File" at bounding box center [1393, 244] width 132 height 19
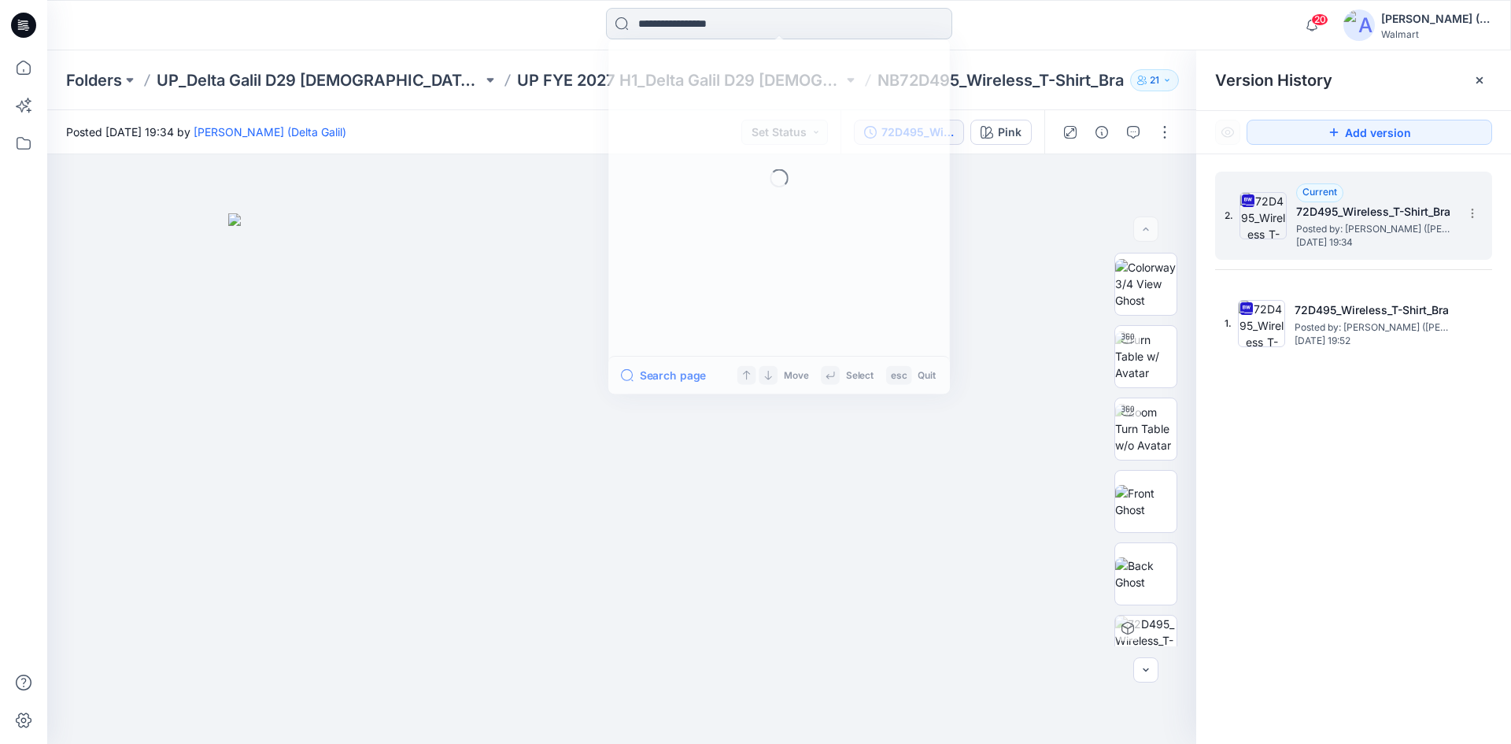
click at [739, 22] on input at bounding box center [779, 23] width 346 height 31
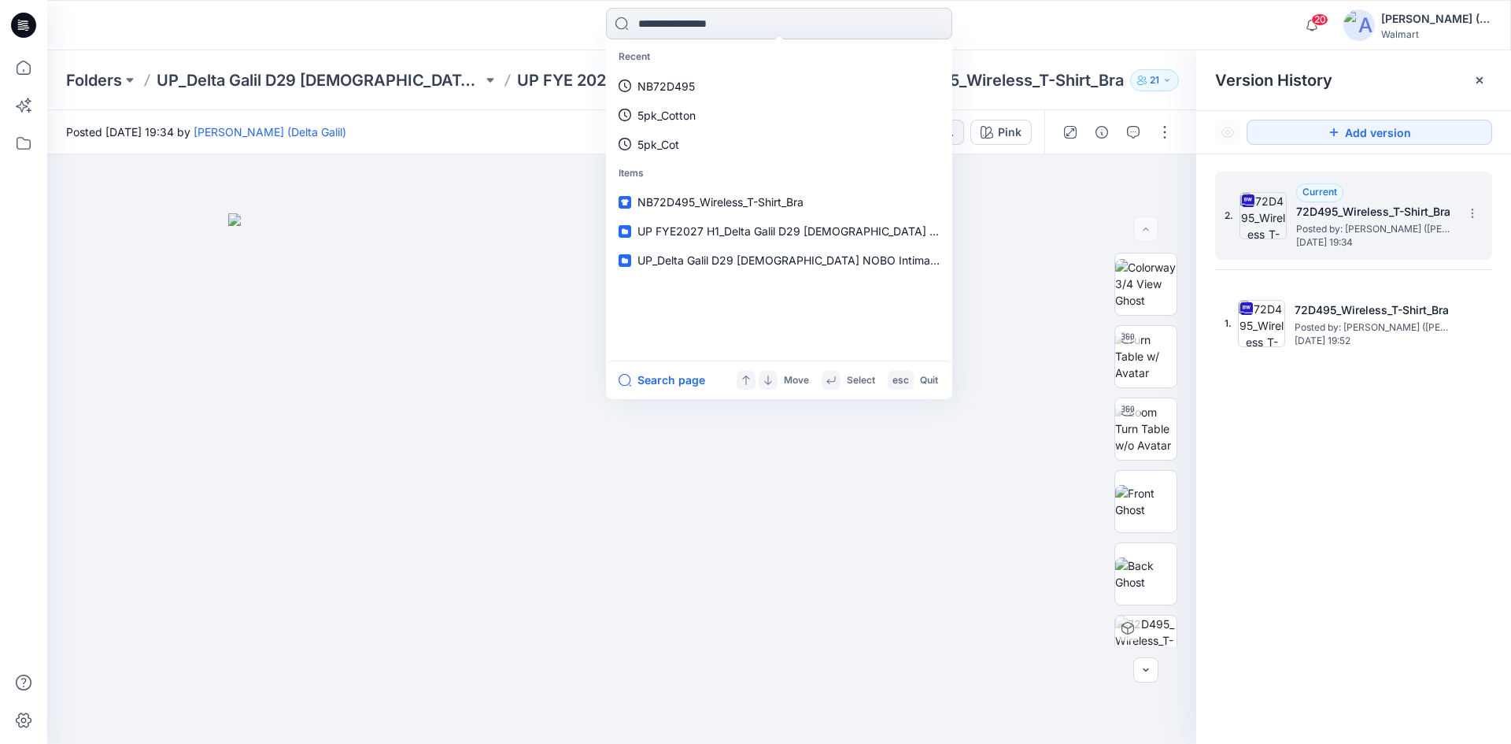
paste input "********"
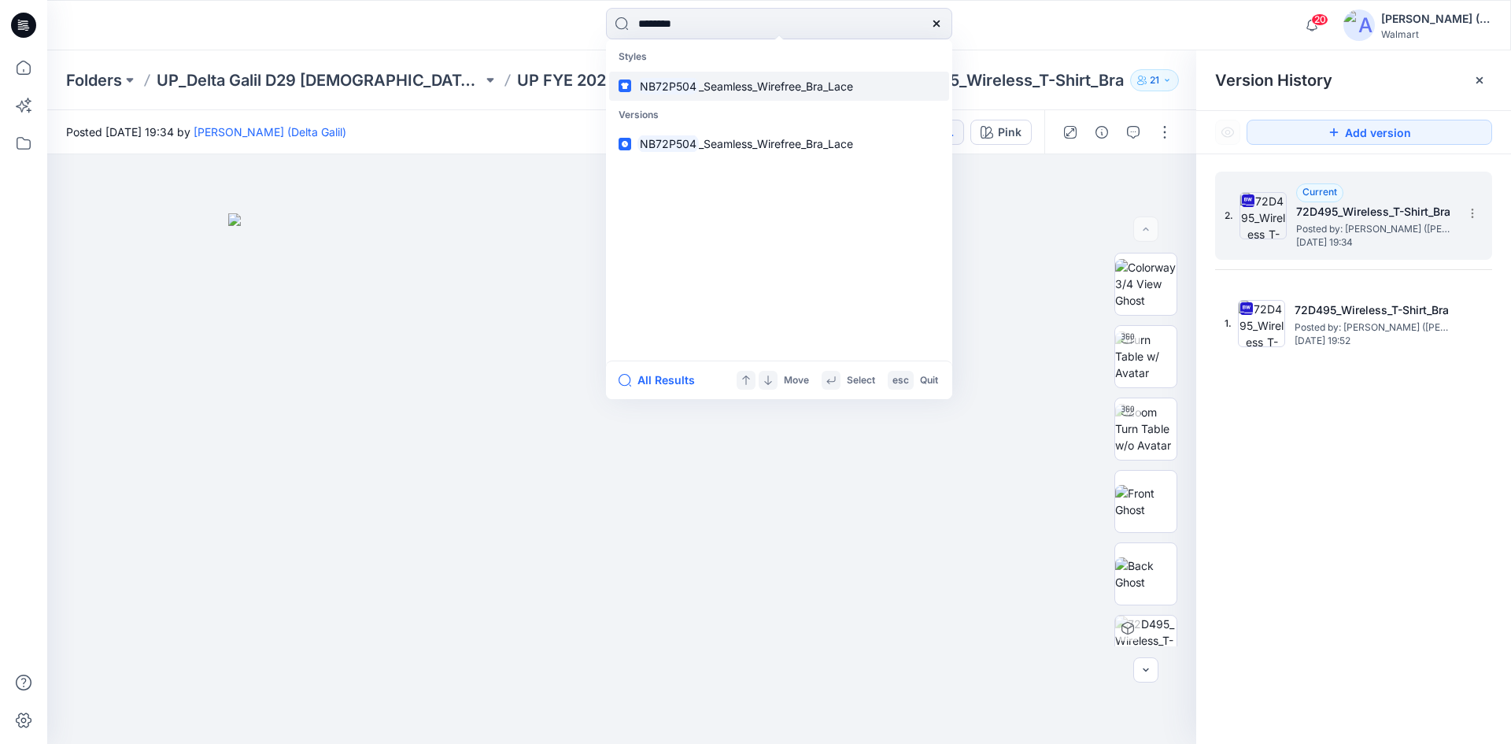
type input "********"
click at [713, 87] on span "_Seamless_Wirefree_Bra_Lace" at bounding box center [776, 85] width 154 height 13
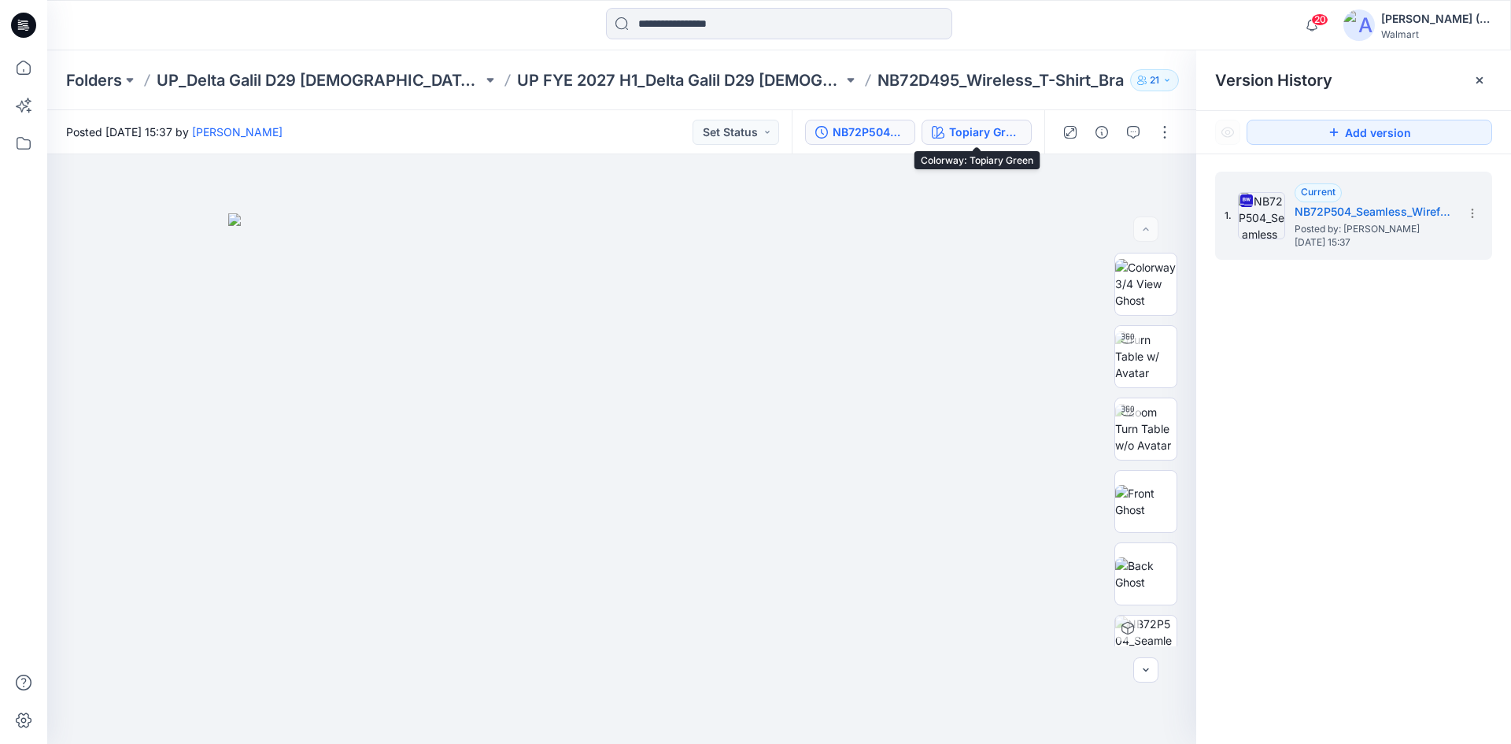
click at [961, 132] on div "Topiary Green" at bounding box center [985, 132] width 72 height 17
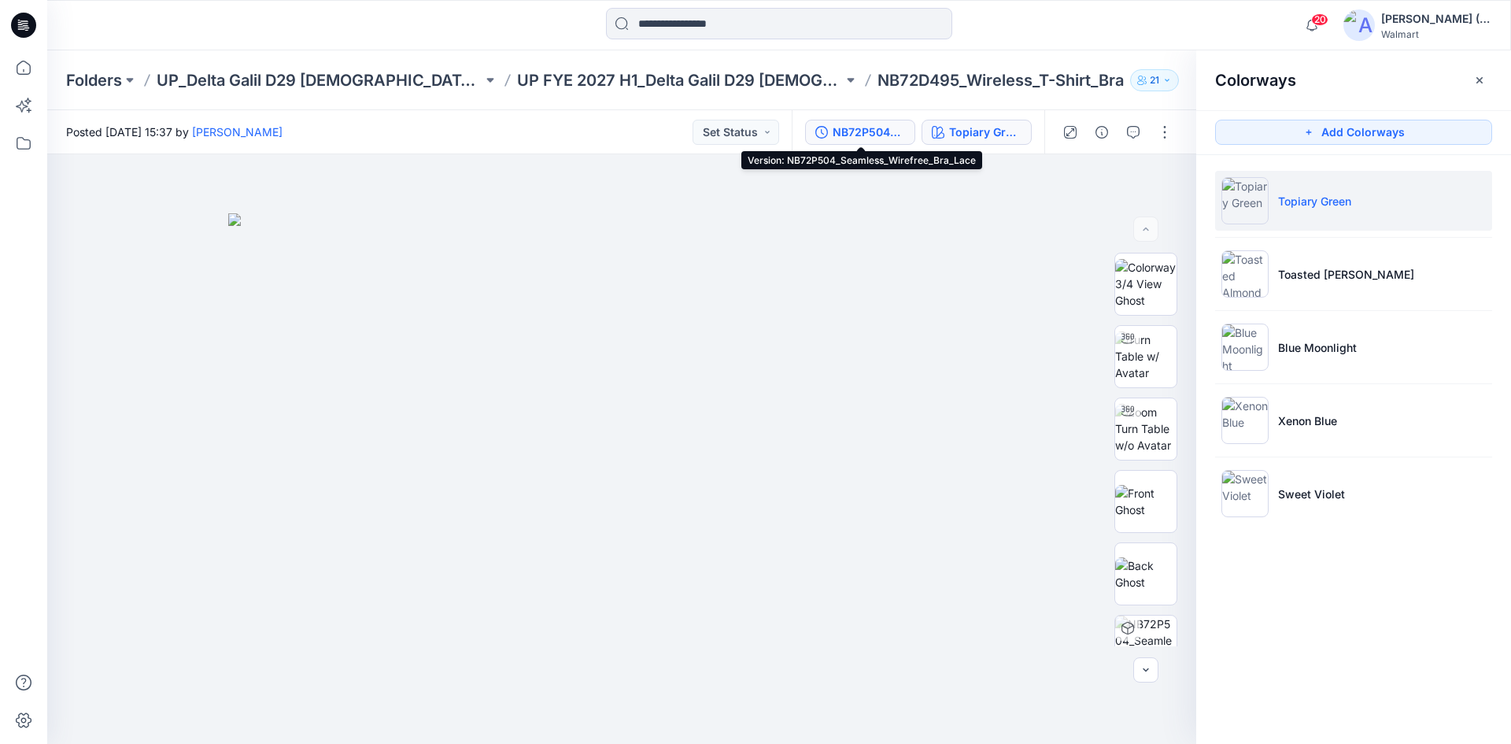
click at [893, 135] on div "NB72P504_Seamless_Wirefree_Bra_Lace" at bounding box center [869, 132] width 72 height 17
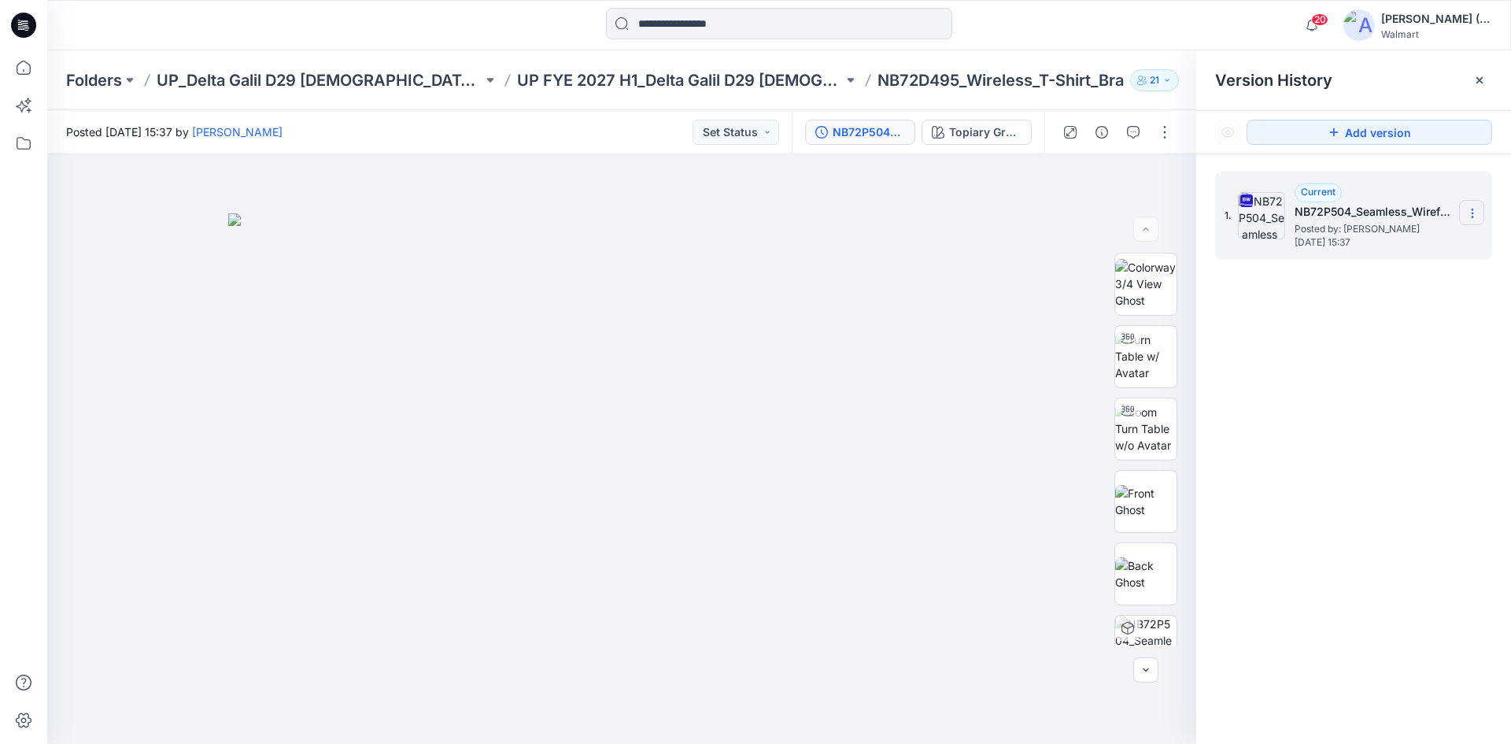
click at [1477, 211] on icon at bounding box center [1472, 213] width 13 height 13
click at [1414, 249] on span "Download Source BW File" at bounding box center [1393, 244] width 132 height 19
click at [747, 25] on input at bounding box center [779, 23] width 346 height 31
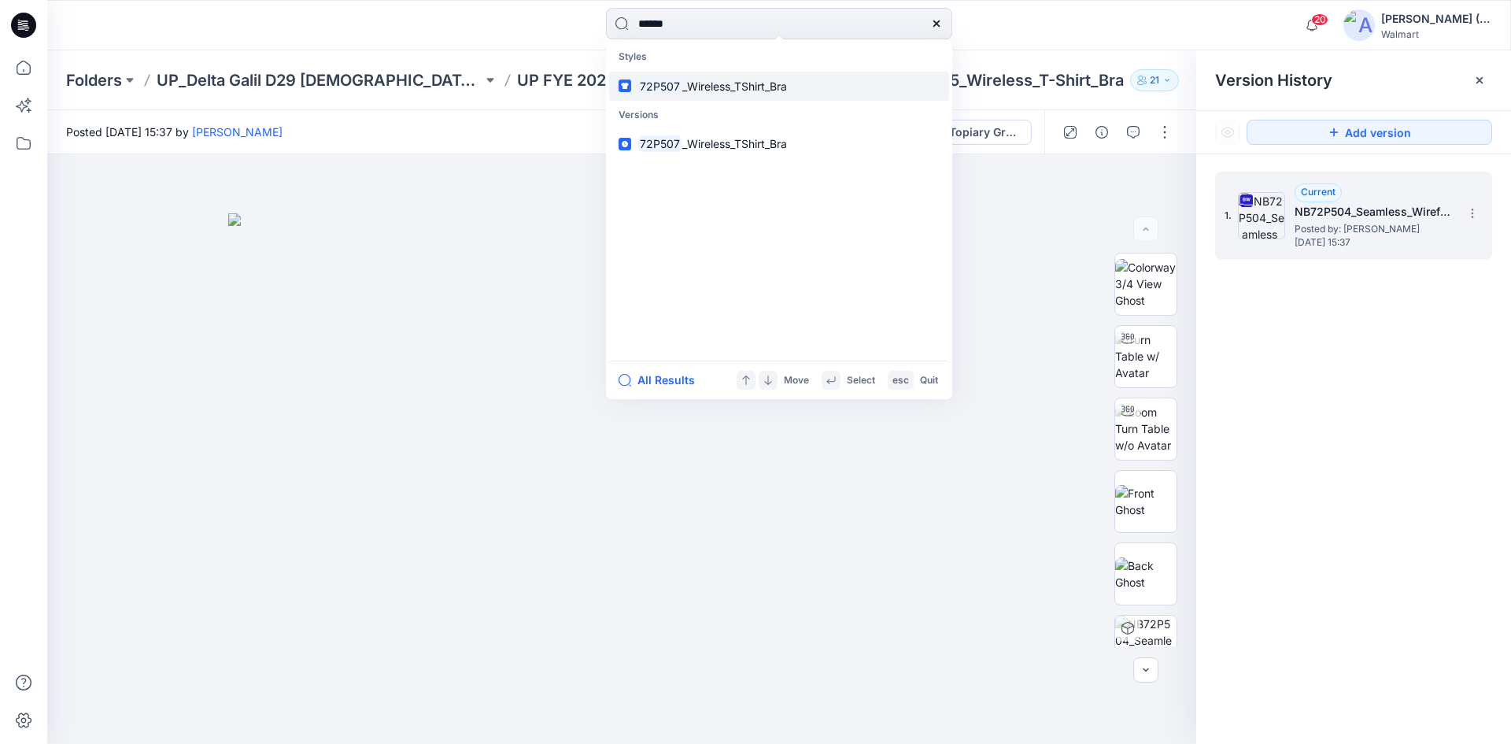
type input "******"
click at [747, 95] on link "72P507 _Wireless_TShirt_Bra" at bounding box center [779, 86] width 340 height 29
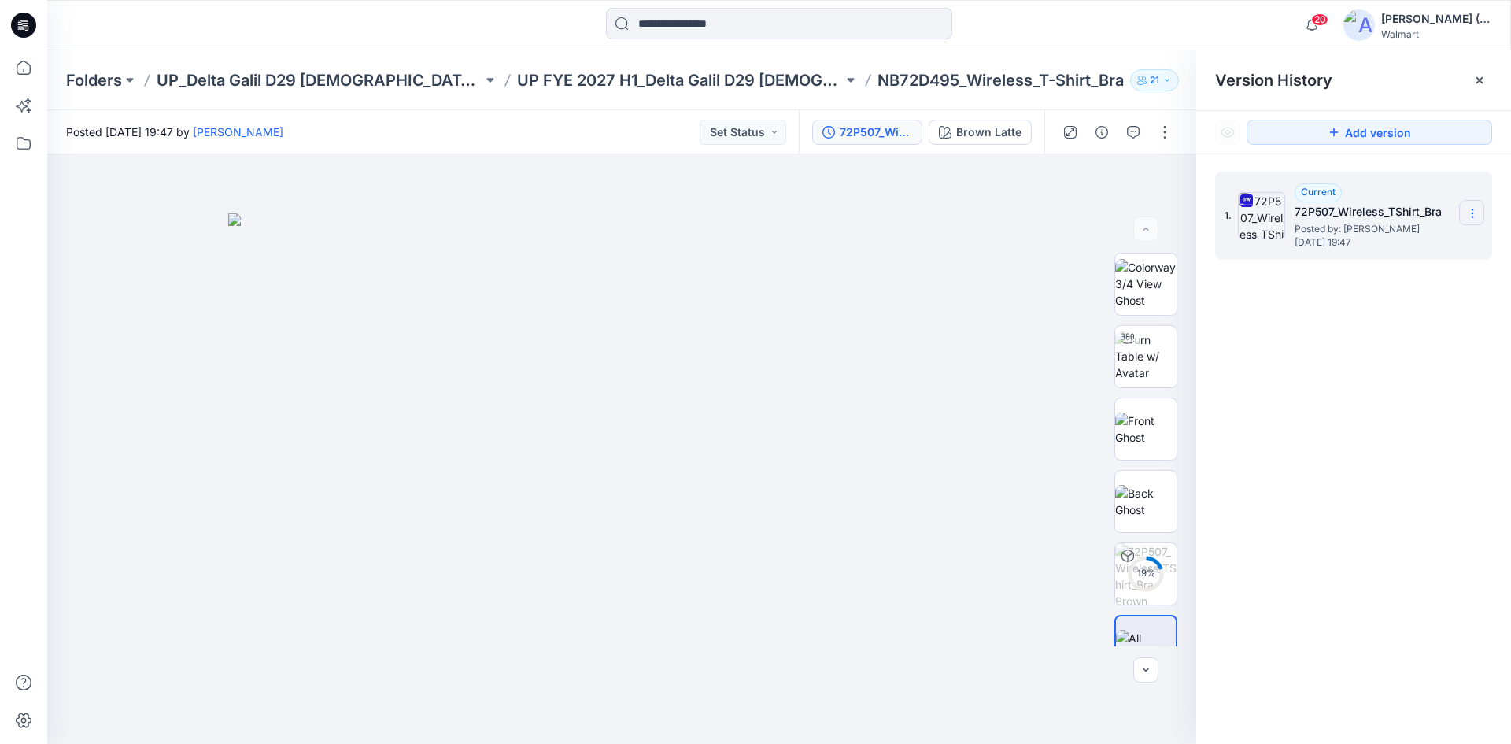
click at [1471, 209] on icon at bounding box center [1472, 213] width 13 height 13
click at [1422, 250] on span "Download Source BW File" at bounding box center [1393, 244] width 132 height 19
click at [1469, 212] on icon at bounding box center [1472, 213] width 13 height 13
click at [1428, 241] on span "Download Source BW File" at bounding box center [1393, 244] width 132 height 19
click at [722, 33] on input at bounding box center [779, 23] width 346 height 31
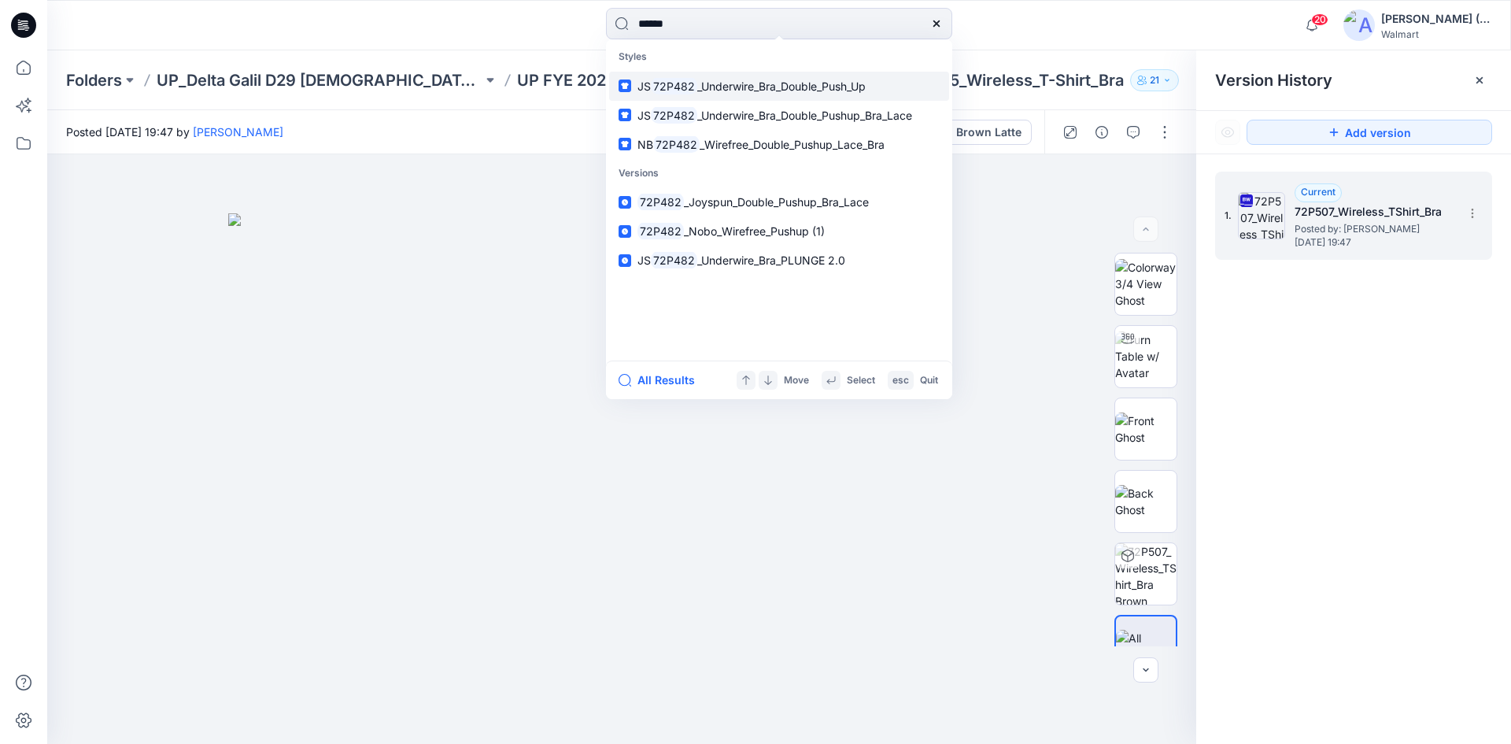
type input "******"
click at [718, 78] on p "JS 72P482 _Underwire_Bra_Double_Push_Up" at bounding box center [751, 86] width 228 height 17
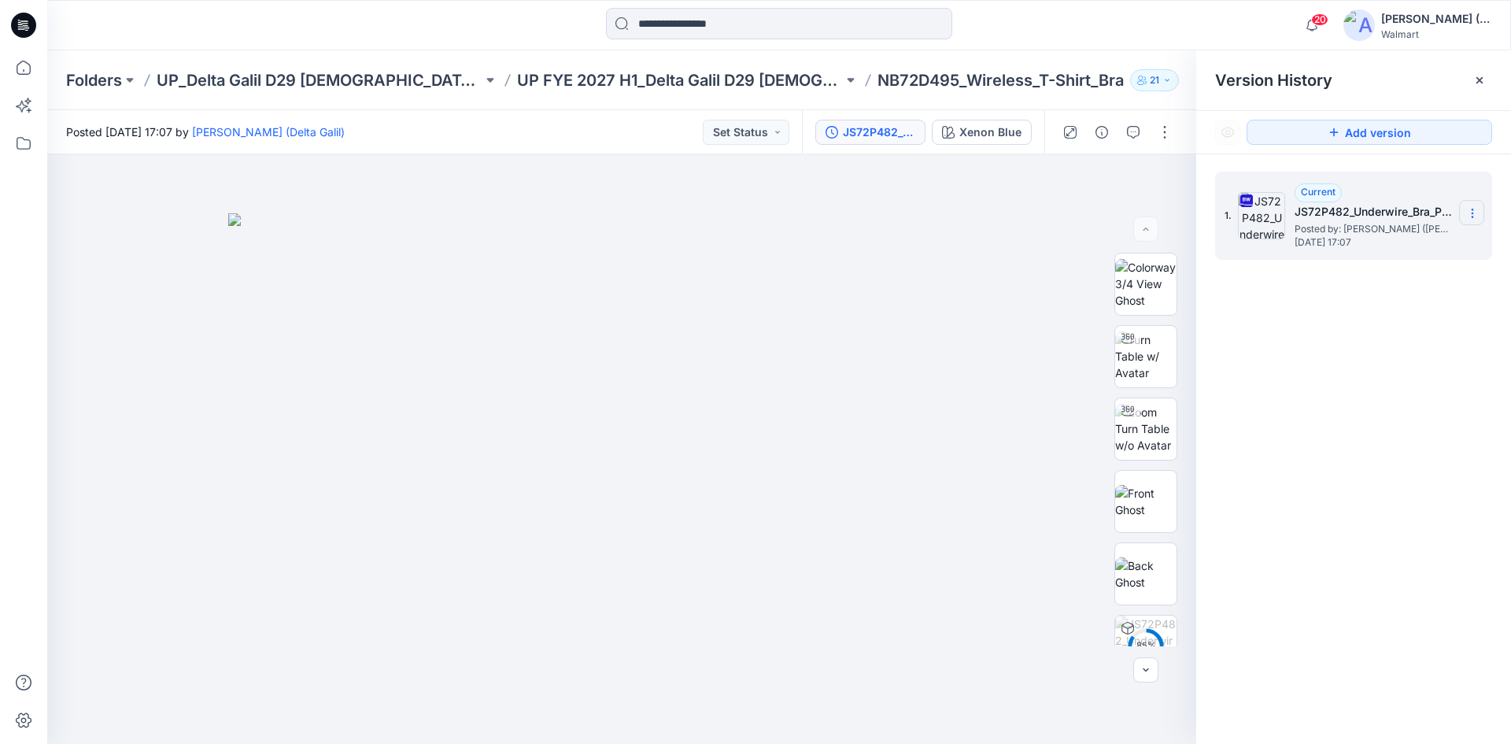
click at [1470, 212] on icon at bounding box center [1472, 213] width 13 height 13
click at [1443, 246] on span "Download Source BW File" at bounding box center [1393, 244] width 132 height 19
click at [717, 23] on input at bounding box center [779, 23] width 346 height 31
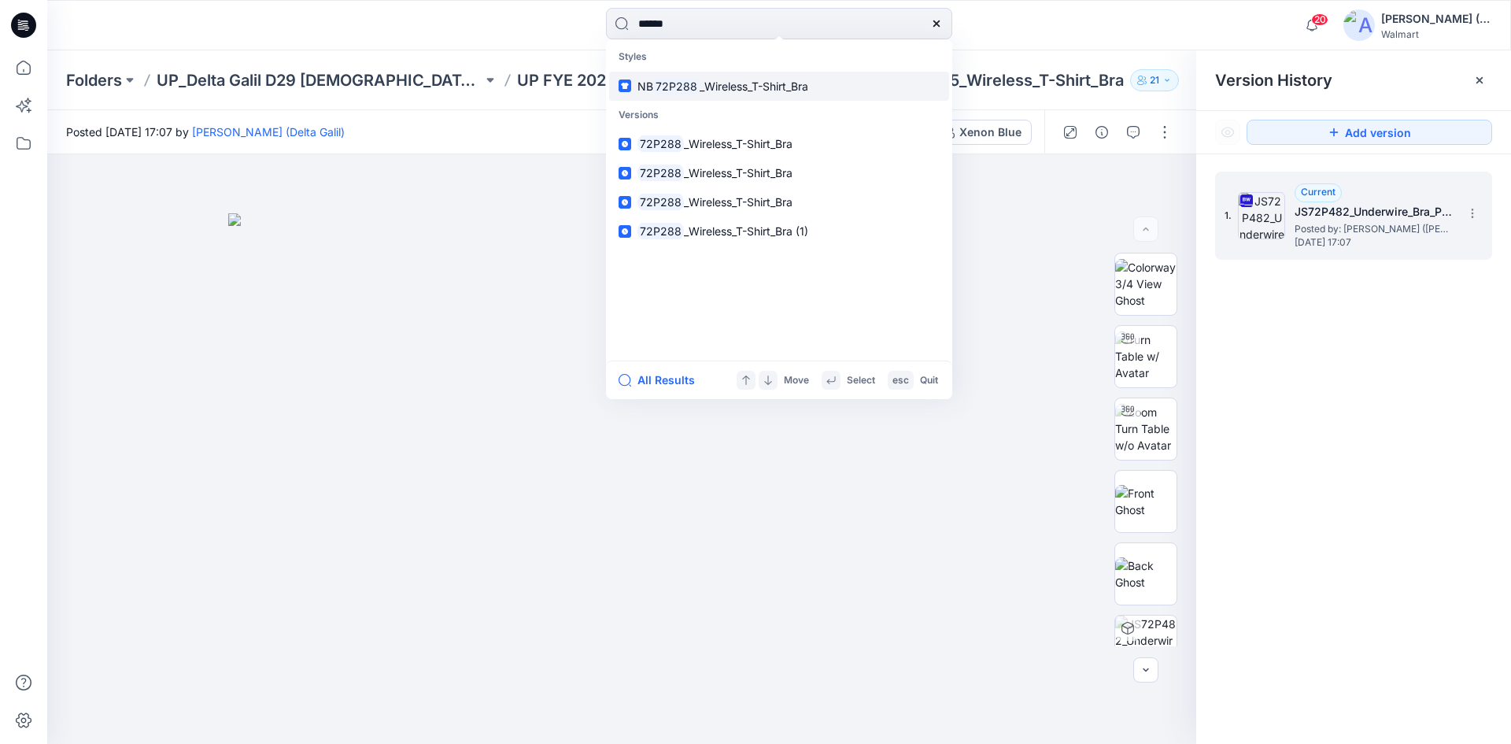
type input "******"
click at [732, 88] on span "_Wireless_T-Shirt_Bra" at bounding box center [754, 85] width 109 height 13
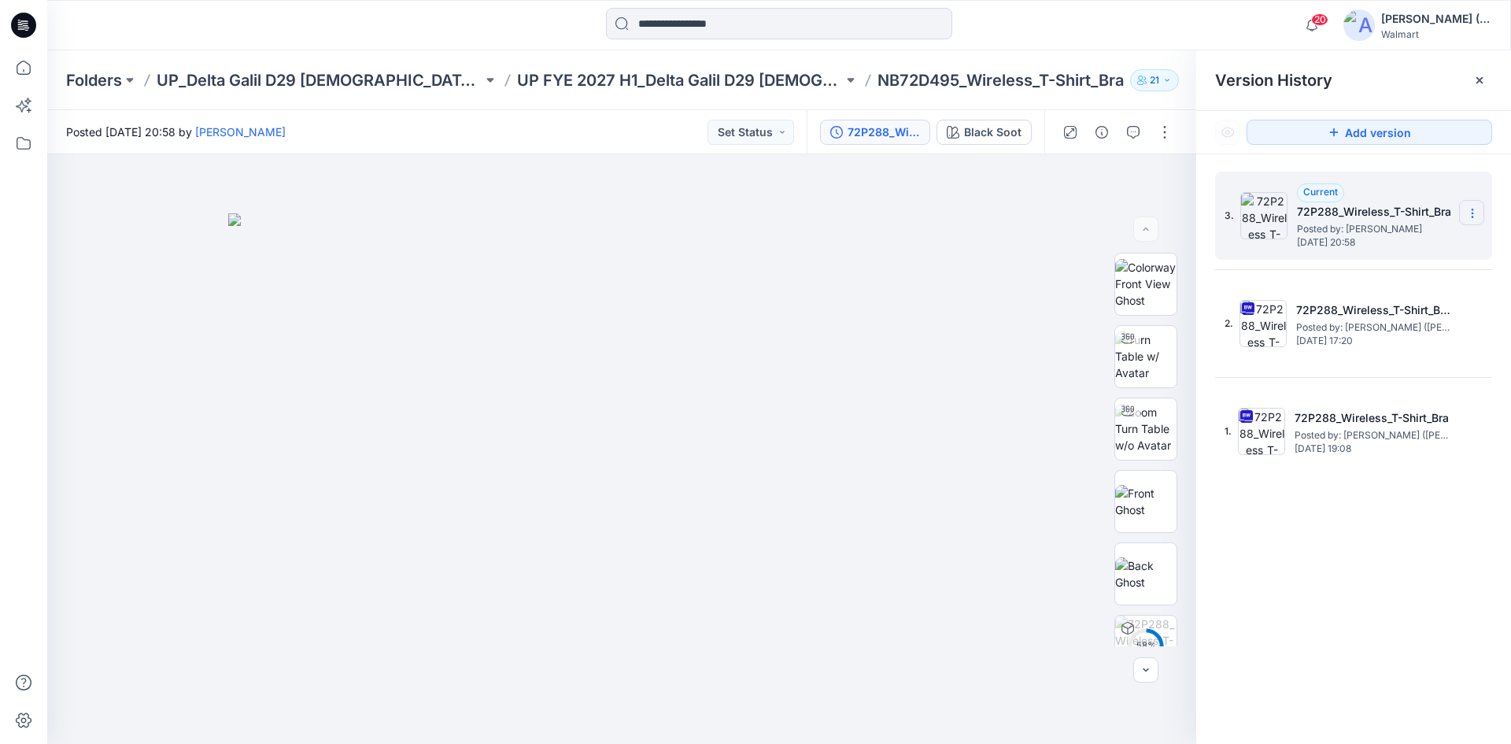
click at [1473, 210] on icon at bounding box center [1472, 209] width 1 height 1
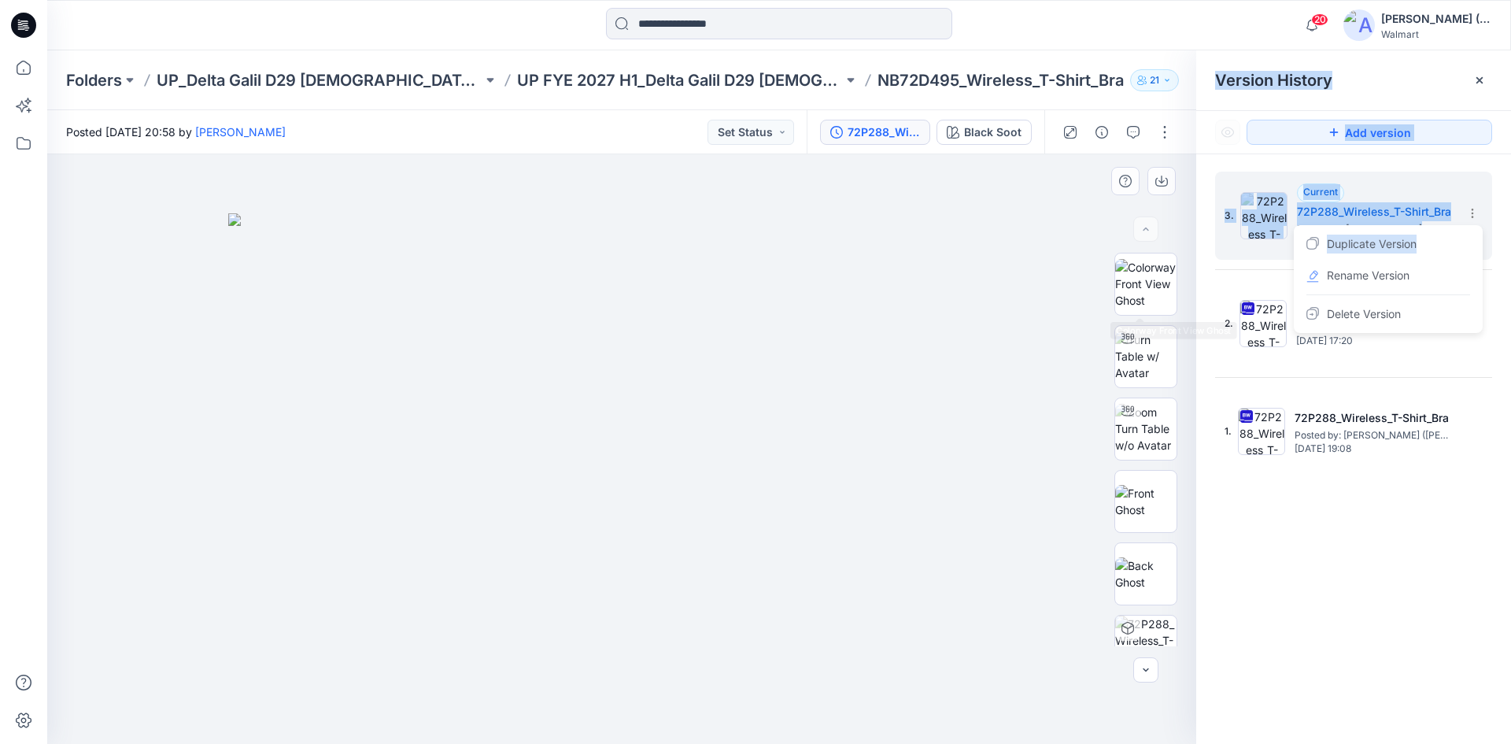
drag, startPoint x: 1417, startPoint y: 242, endPoint x: 1011, endPoint y: 208, distance: 407.5
click at [1011, 208] on div "Black Soot Loading... Material Properties Loading... Version History Version Hi…" at bounding box center [779, 448] width 1464 height 589
click at [1011, 208] on div at bounding box center [621, 448] width 1149 height 589
click at [1080, 215] on div at bounding box center [621, 448] width 1149 height 589
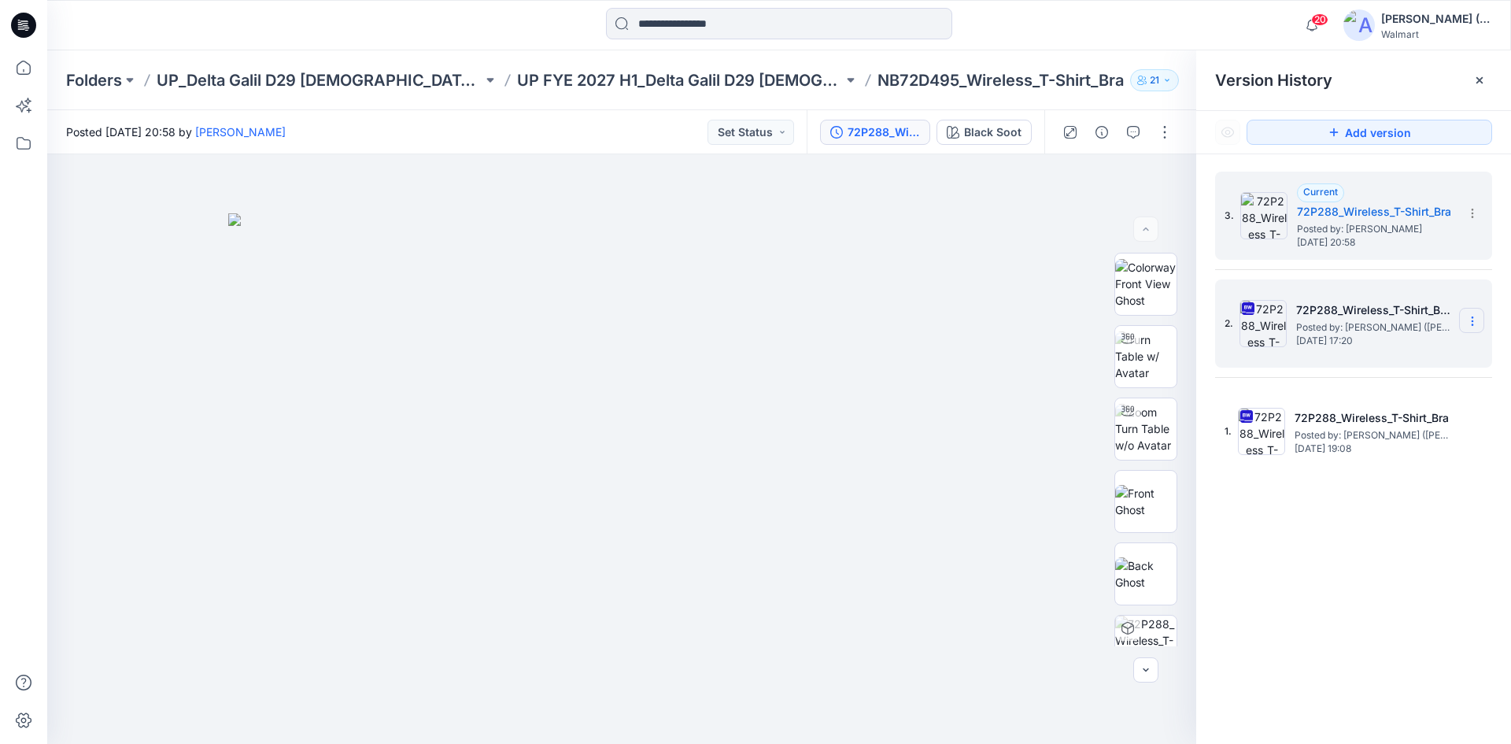
click at [1476, 321] on icon at bounding box center [1472, 321] width 13 height 13
click at [1455, 355] on span "Download Source BW File" at bounding box center [1393, 351] width 132 height 19
